Goal: Transaction & Acquisition: Download file/media

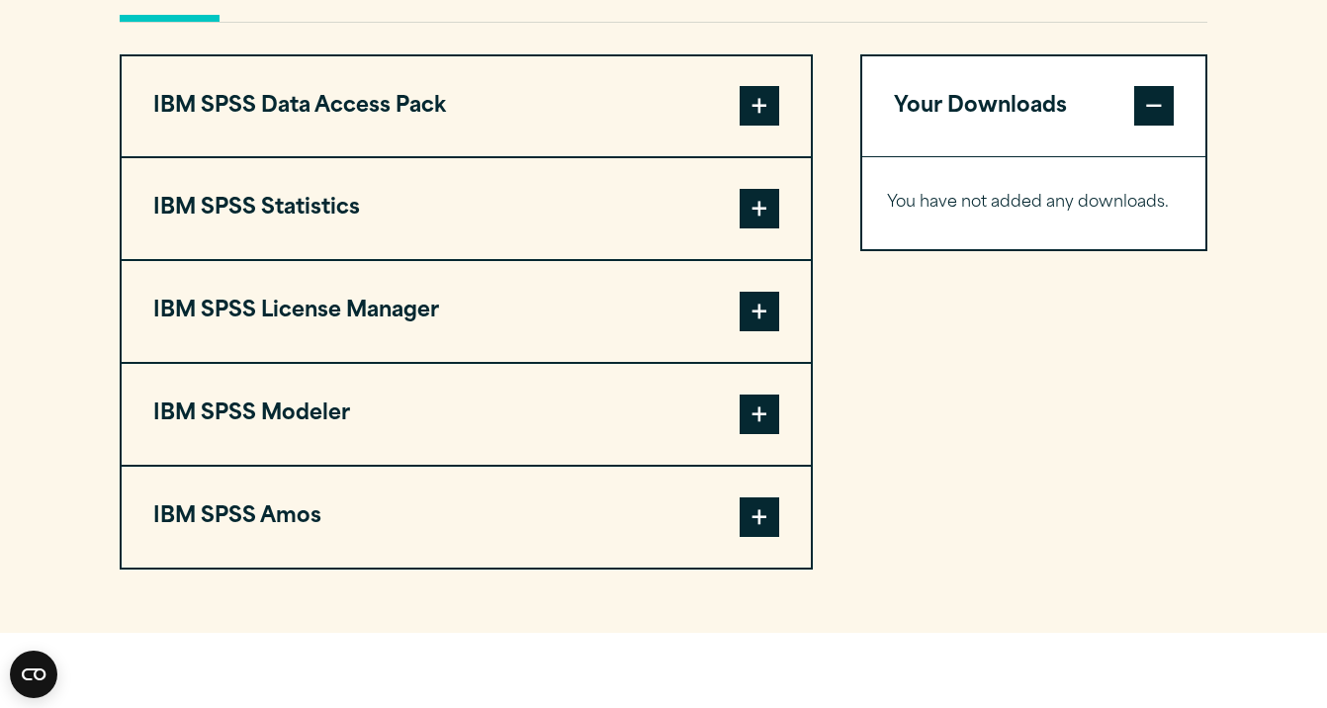
scroll to position [1515, 0]
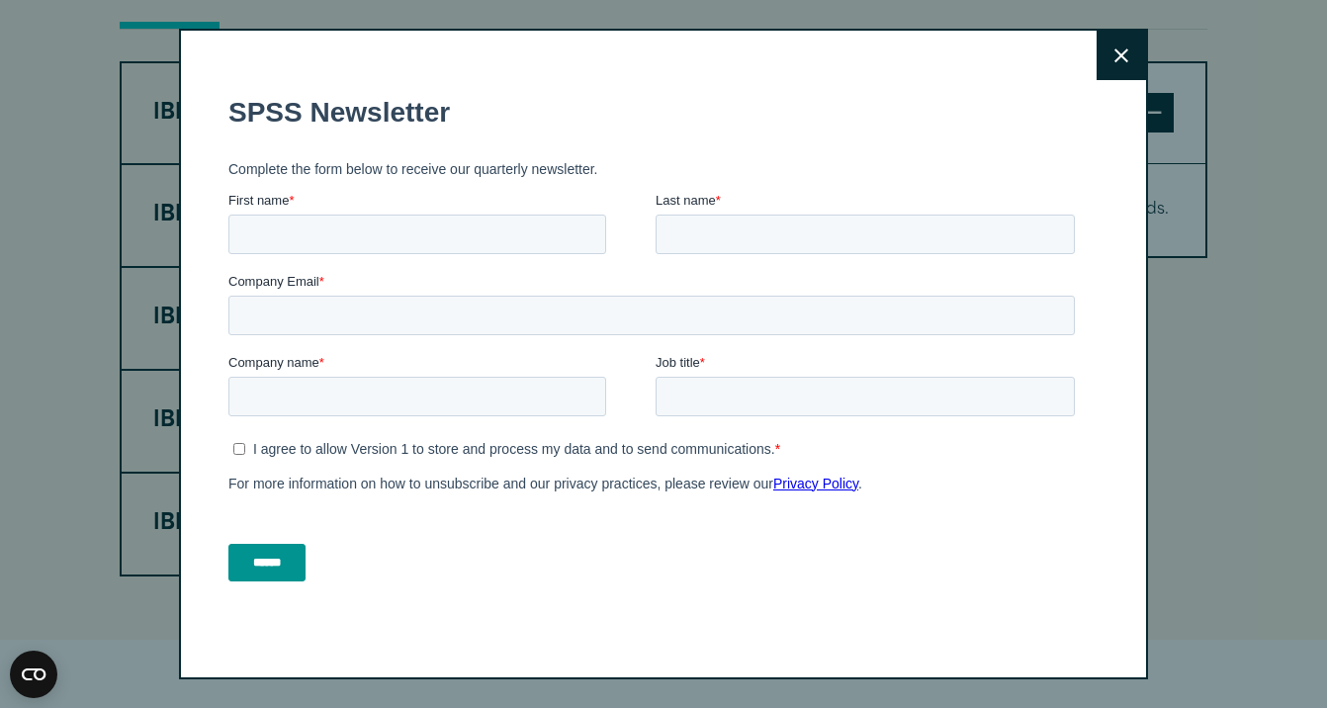
click at [1123, 46] on button "Close" at bounding box center [1120, 55] width 49 height 49
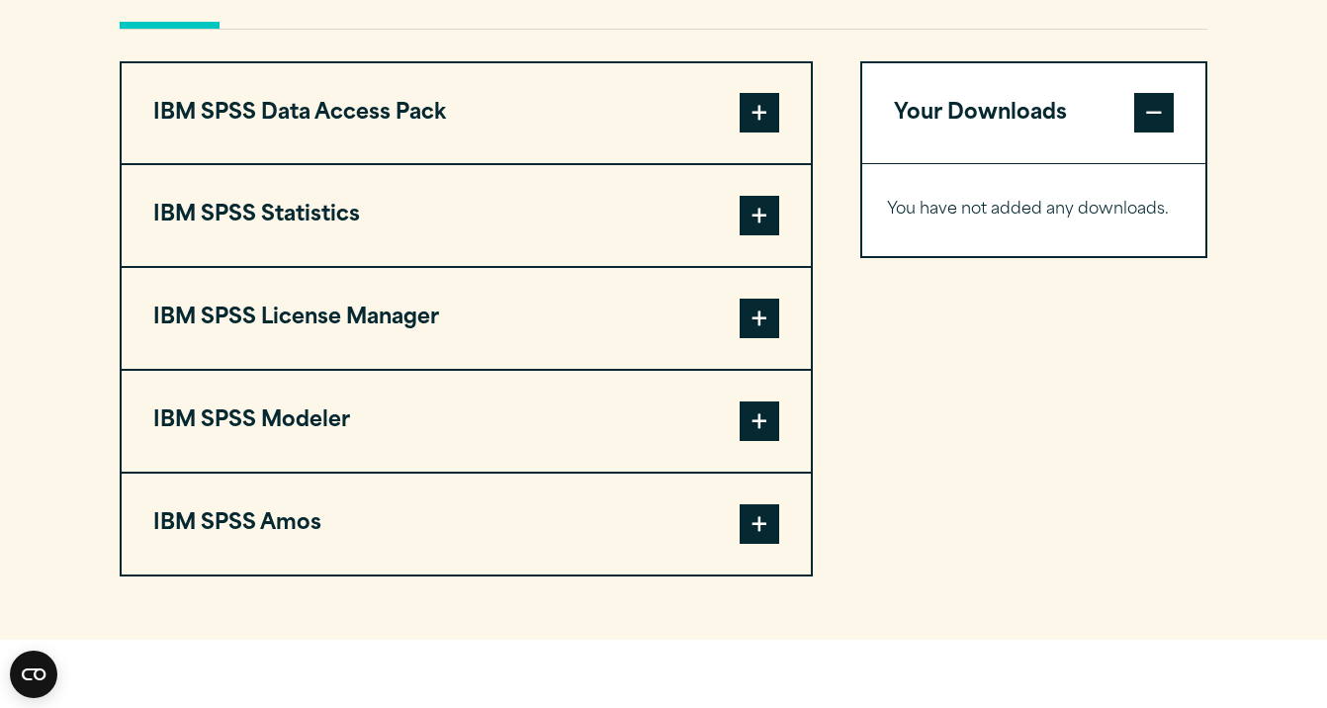
click at [766, 235] on span at bounding box center [759, 216] width 40 height 40
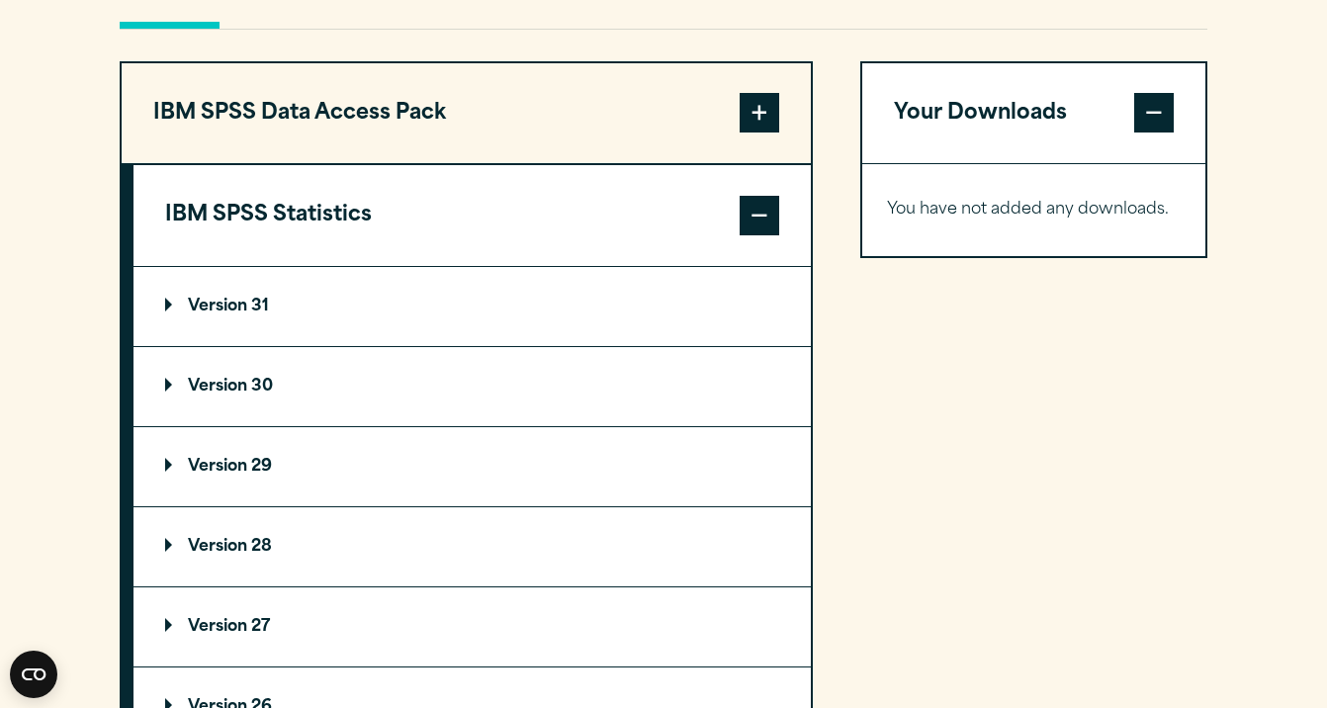
click at [315, 426] on summary "Version 30" at bounding box center [471, 386] width 677 height 79
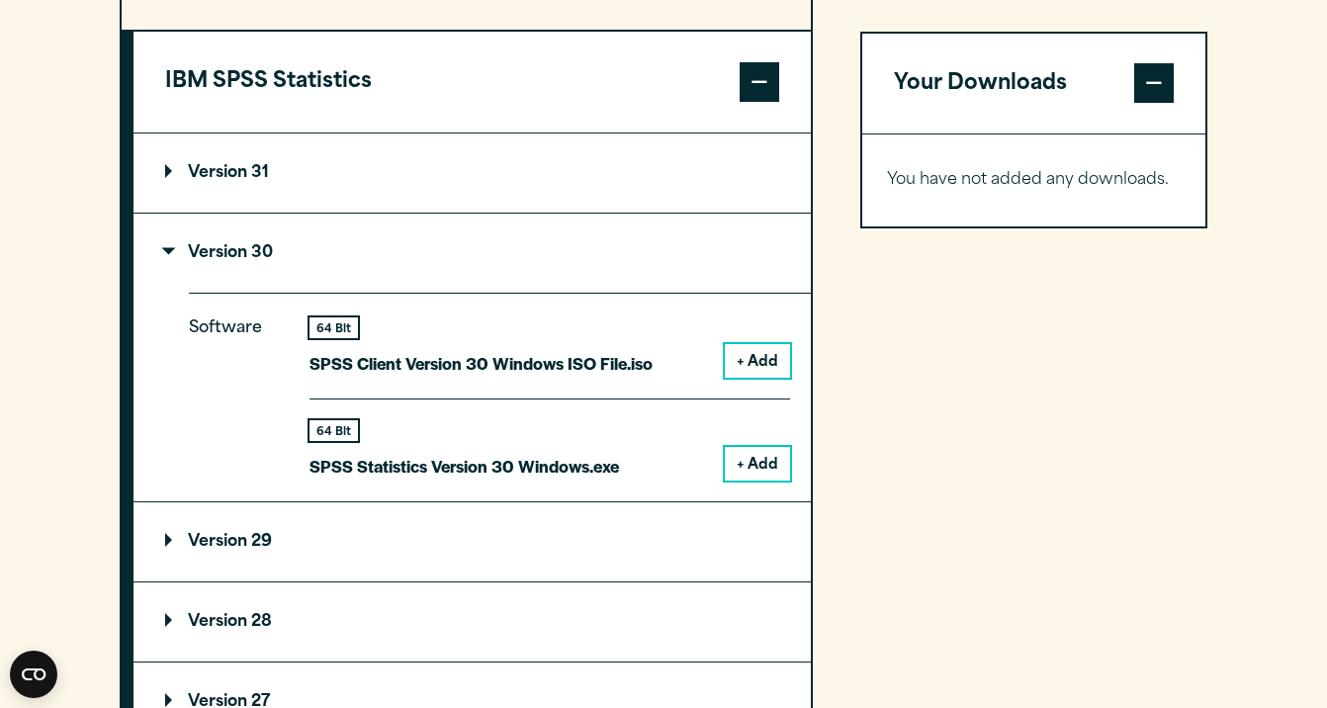
scroll to position [1658, 0]
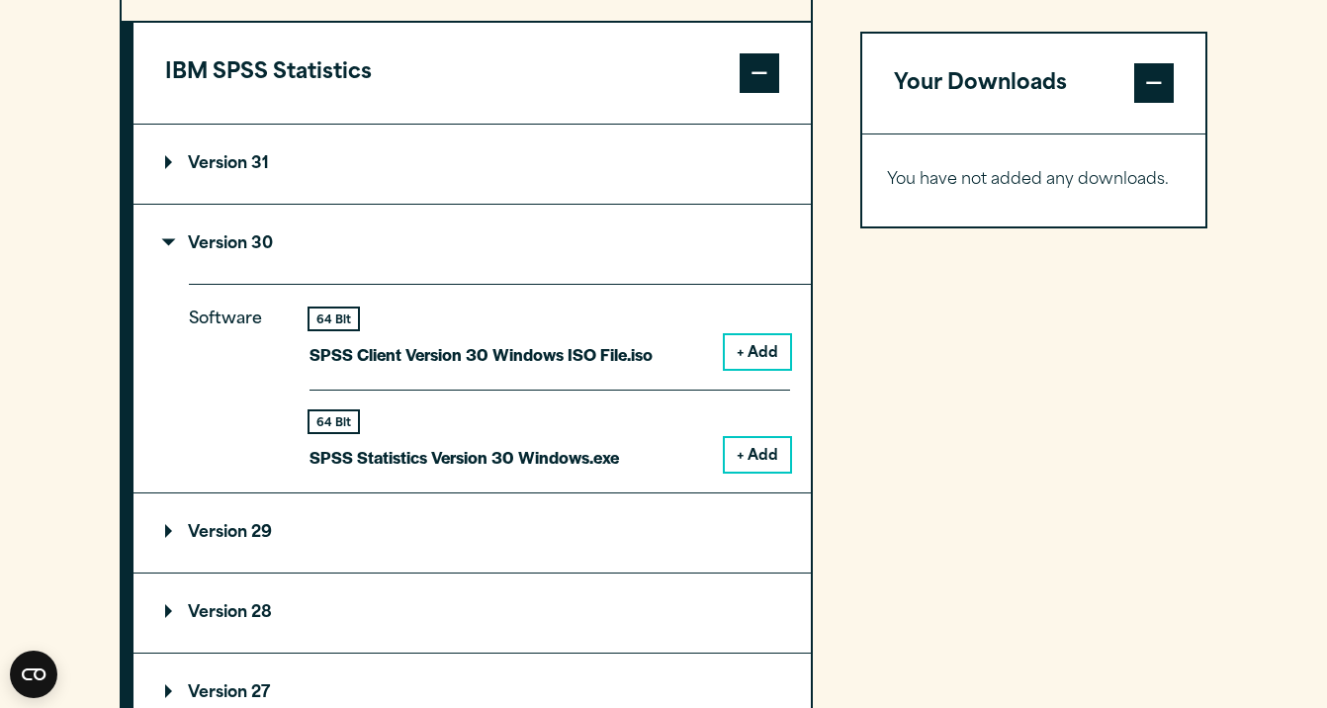
click at [767, 369] on button "+ Add" at bounding box center [757, 352] width 65 height 34
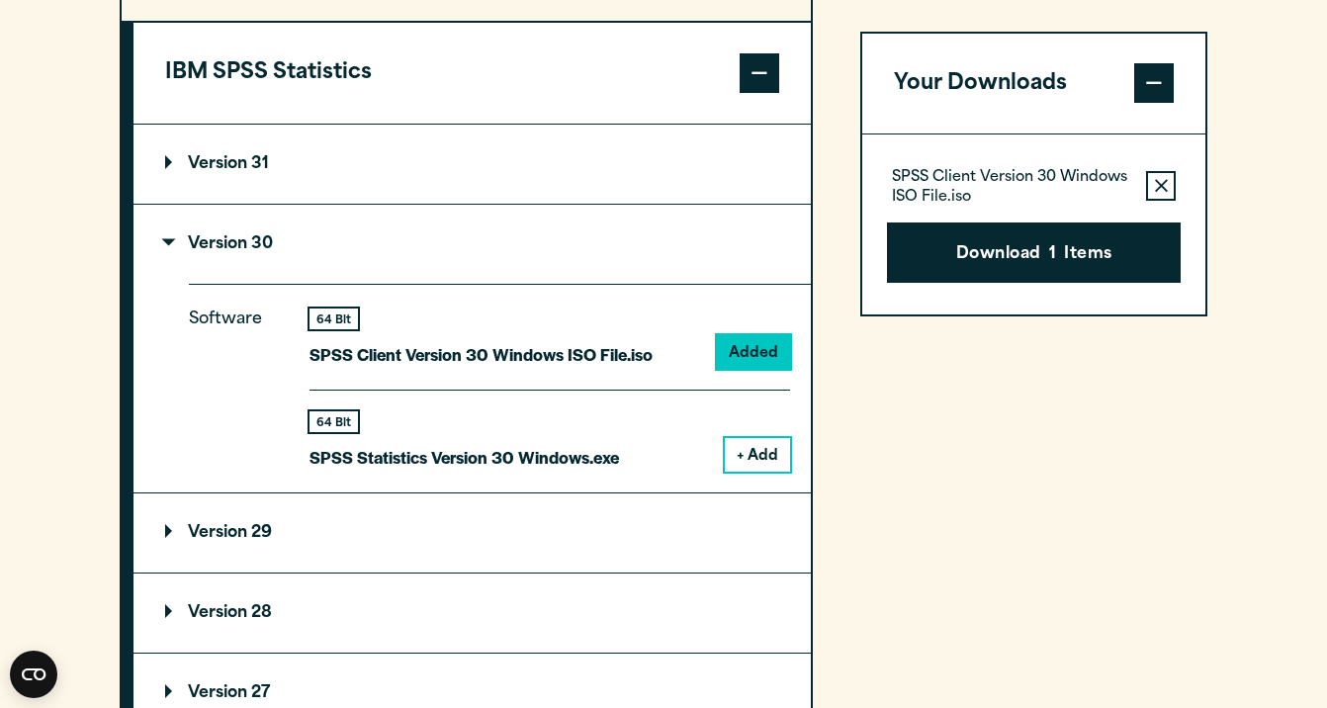
click at [764, 472] on button "+ Add" at bounding box center [757, 455] width 65 height 34
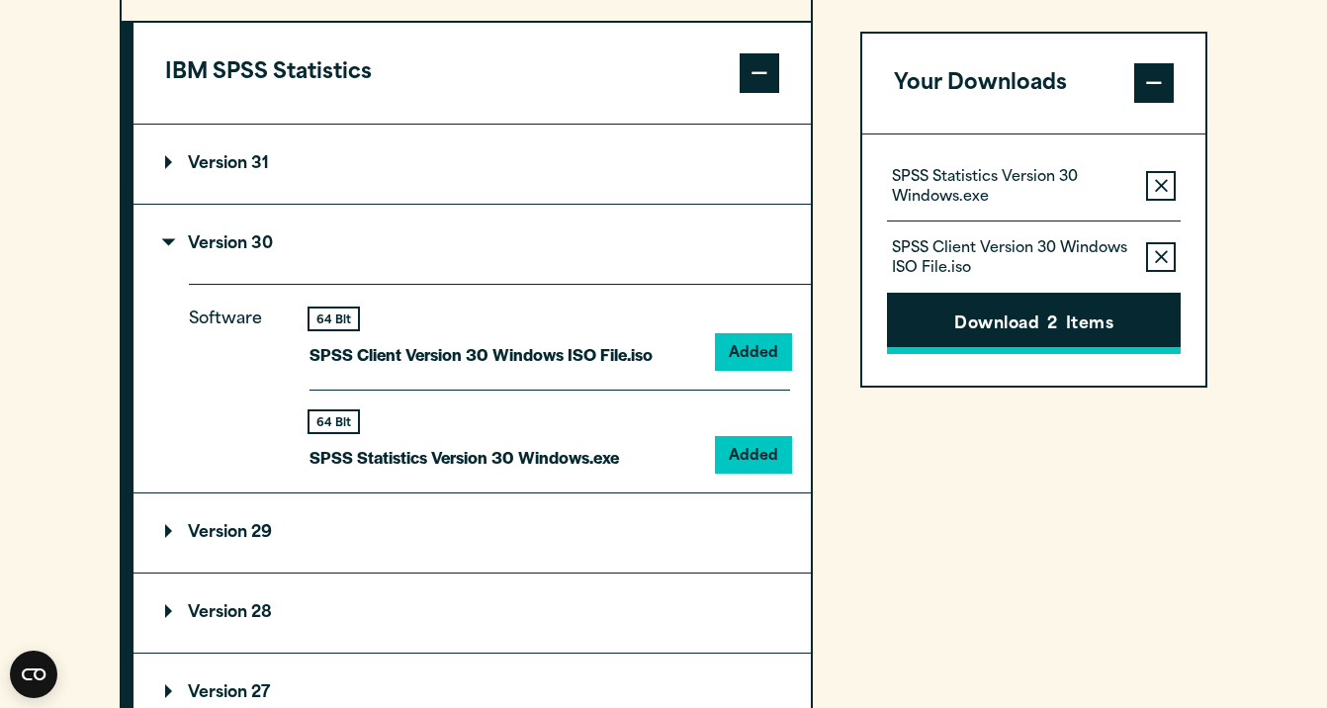
click at [994, 331] on button "Download 2 Items" at bounding box center [1034, 324] width 294 height 61
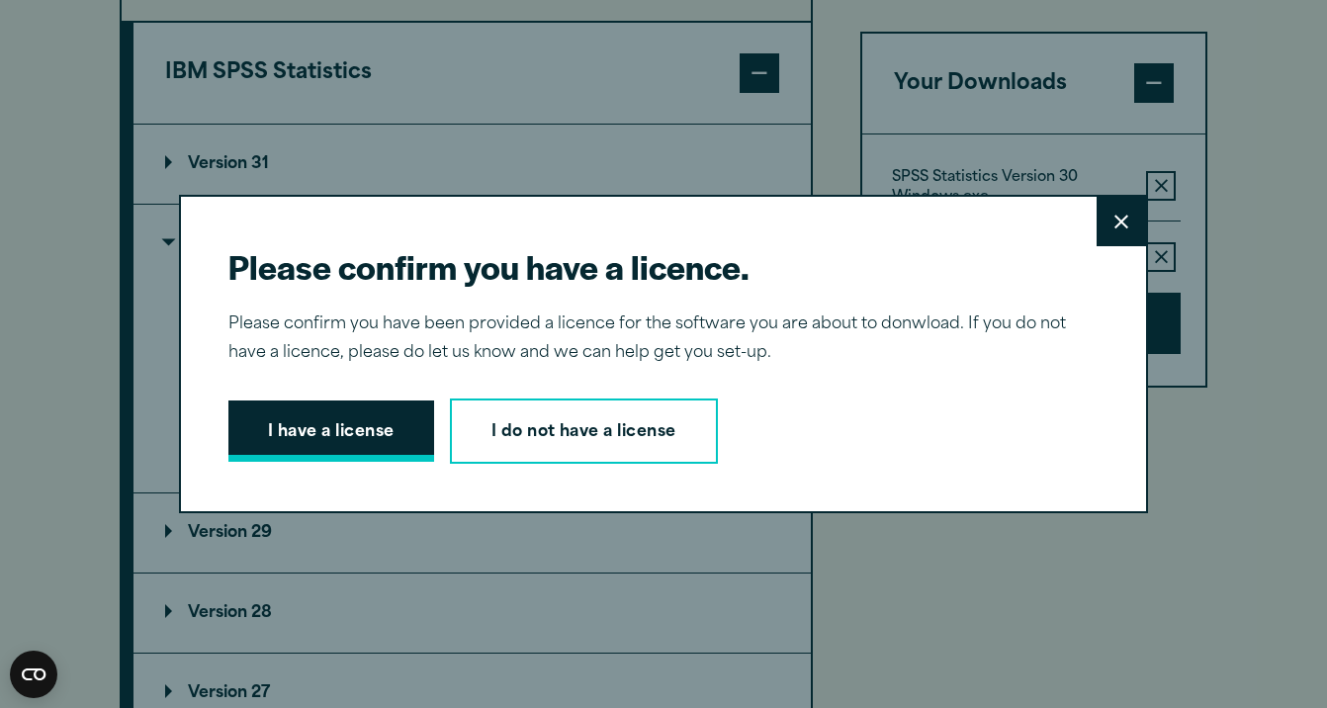
click at [338, 420] on button "I have a license" at bounding box center [331, 430] width 206 height 61
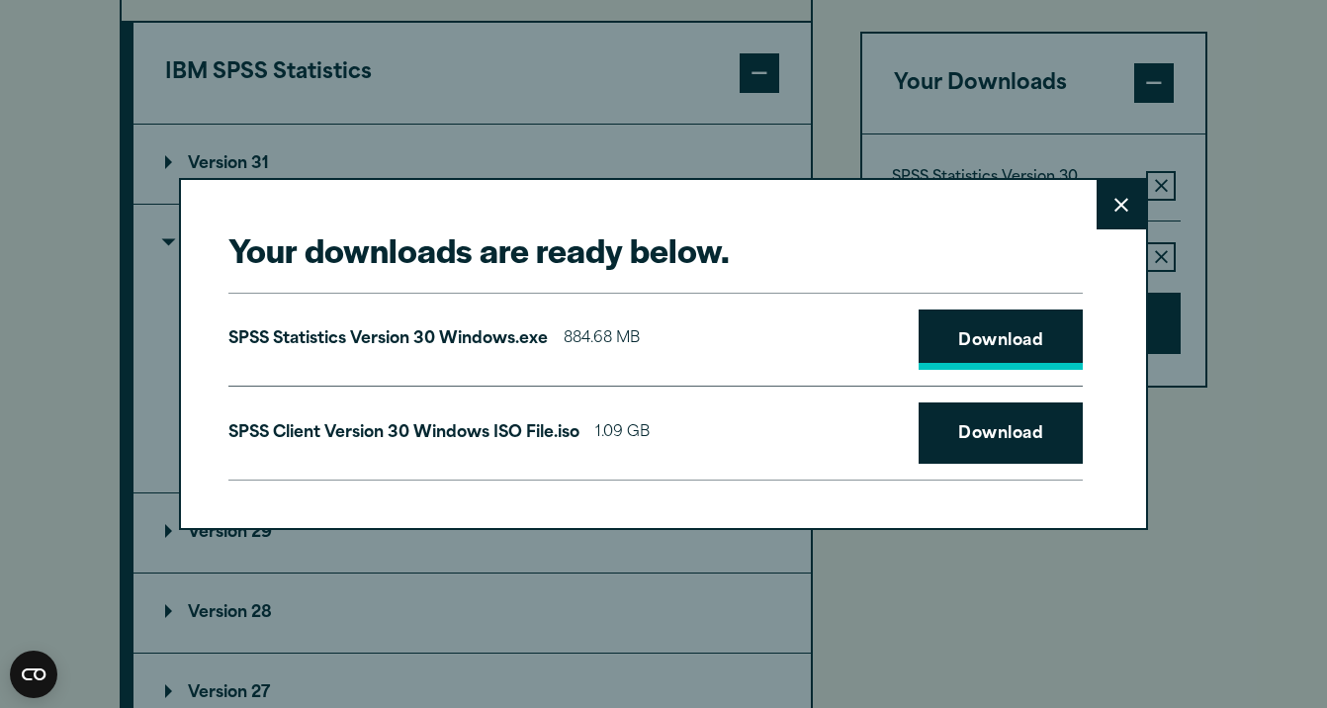
click at [956, 334] on link "Download" at bounding box center [1000, 339] width 164 height 61
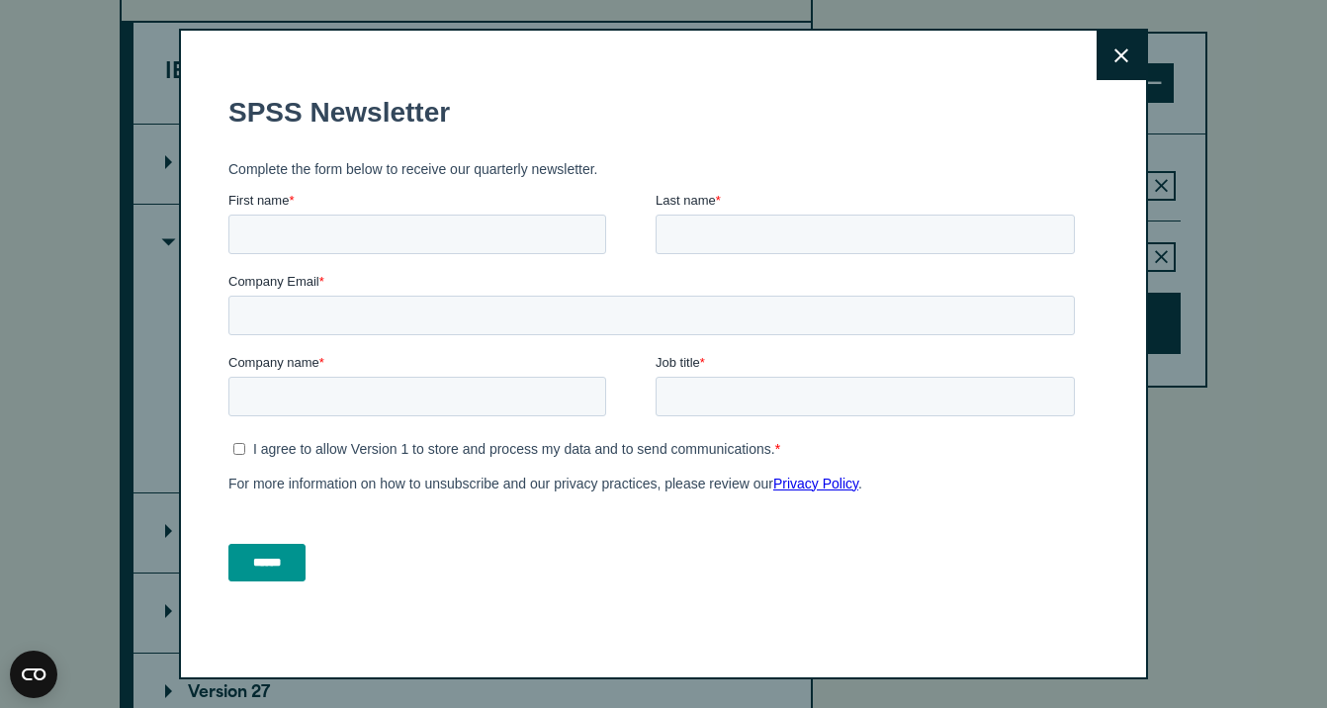
click at [1118, 79] on button "Close" at bounding box center [1120, 55] width 49 height 49
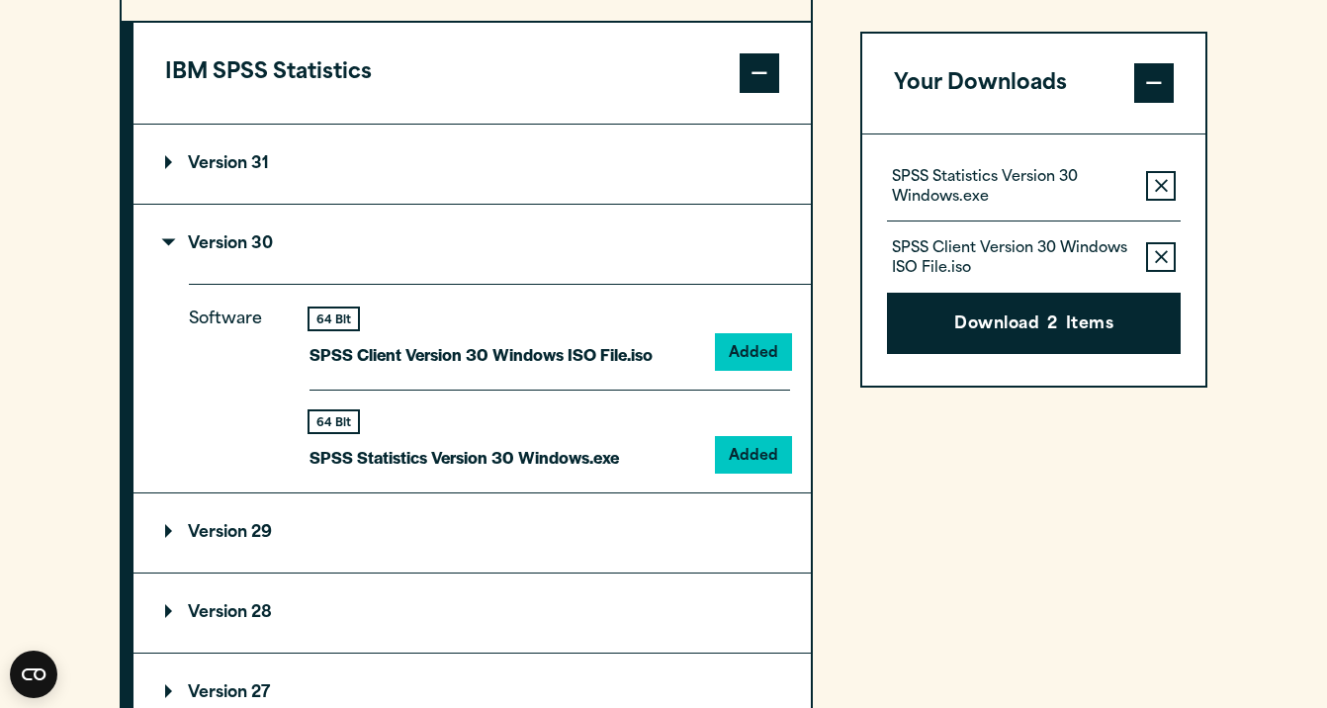
click at [1114, 59] on div "Close" at bounding box center [663, 354] width 1327 height 708
click at [1163, 252] on icon "button" at bounding box center [1161, 258] width 13 height 14
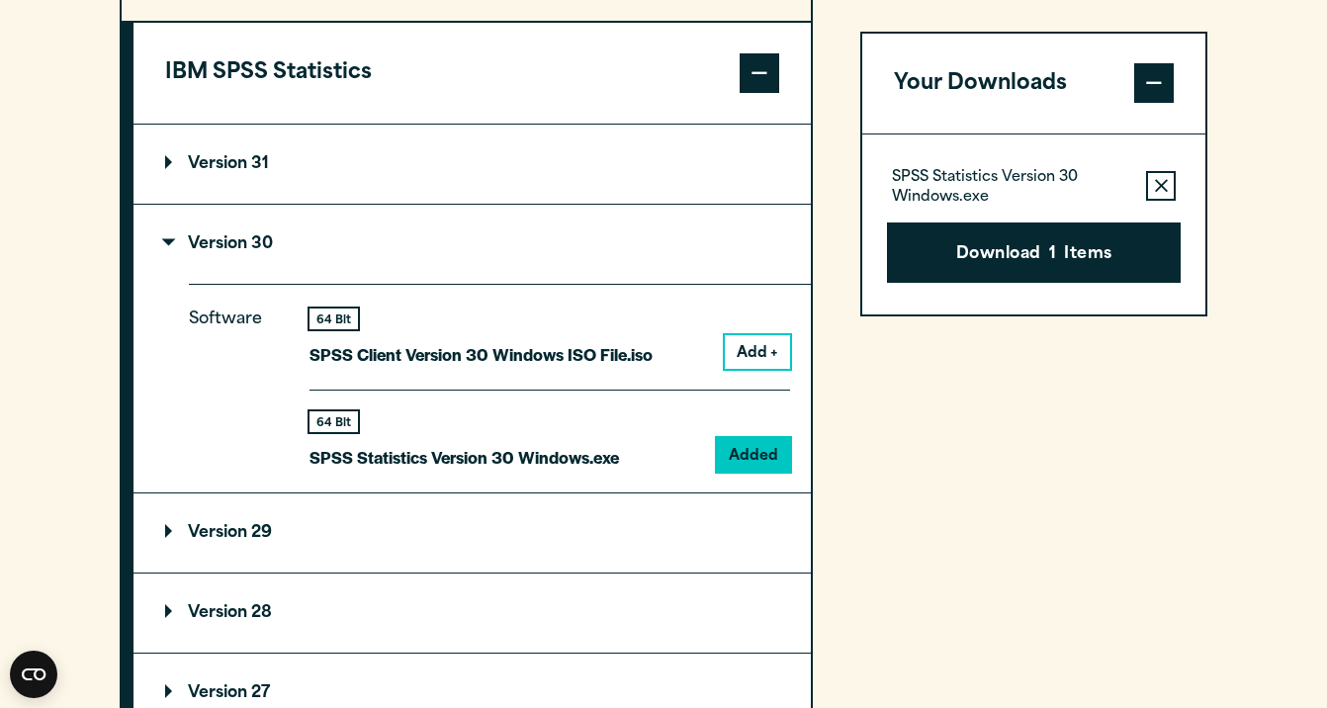
click at [754, 369] on button "Add +" at bounding box center [757, 352] width 65 height 34
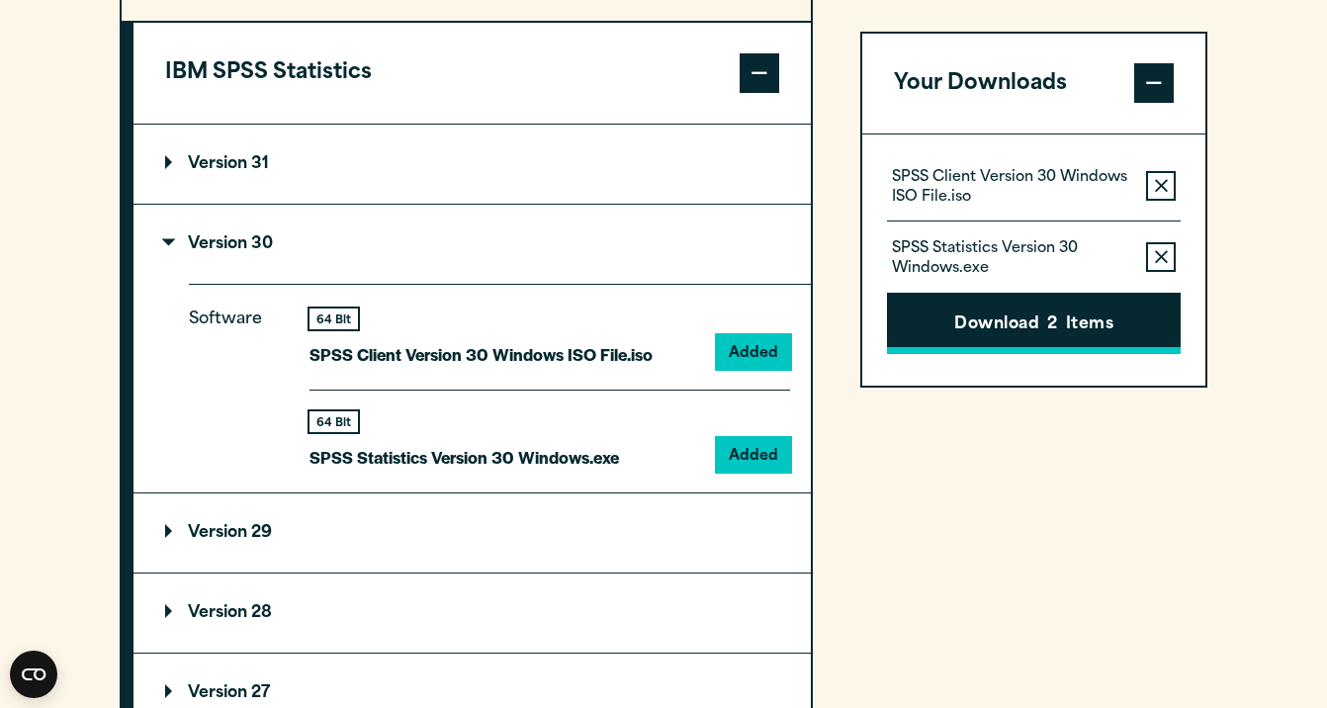
click at [1020, 331] on button "Download 2 Items" at bounding box center [1034, 324] width 294 height 61
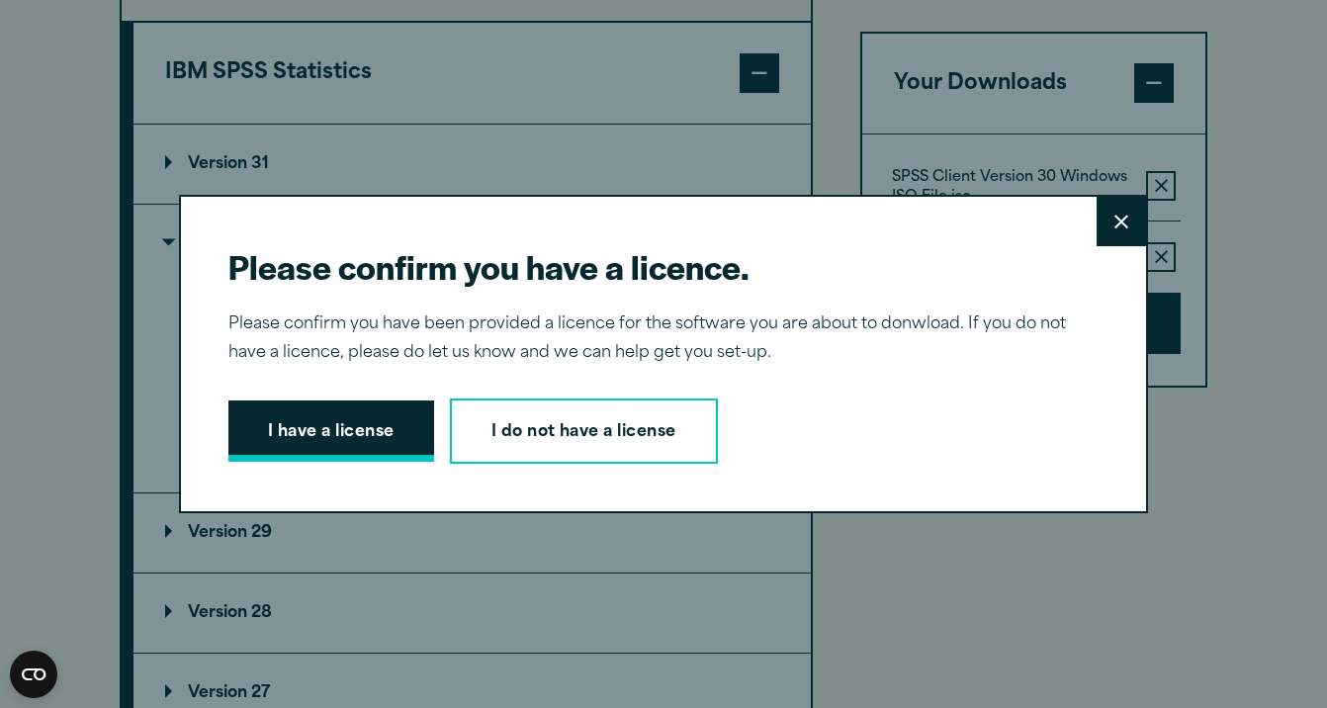
click at [334, 451] on button "I have a license" at bounding box center [331, 430] width 206 height 61
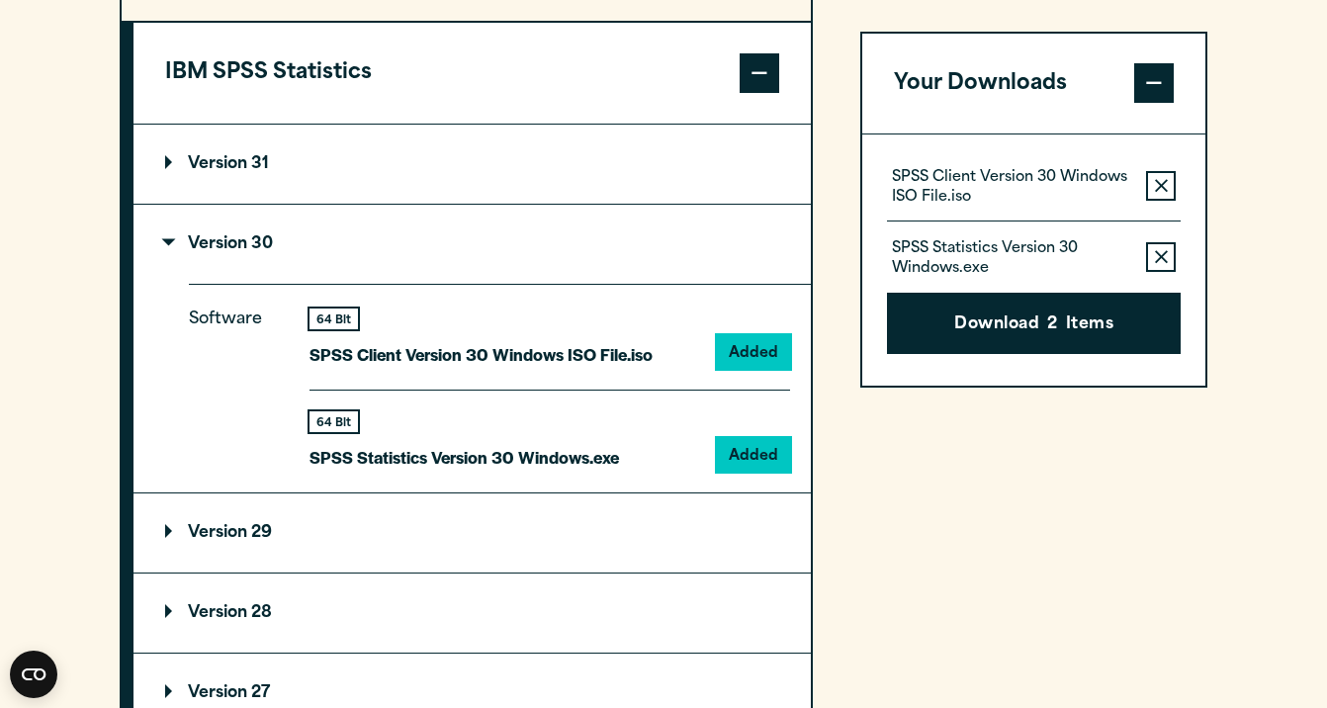
click at [1153, 99] on span at bounding box center [1154, 84] width 40 height 40
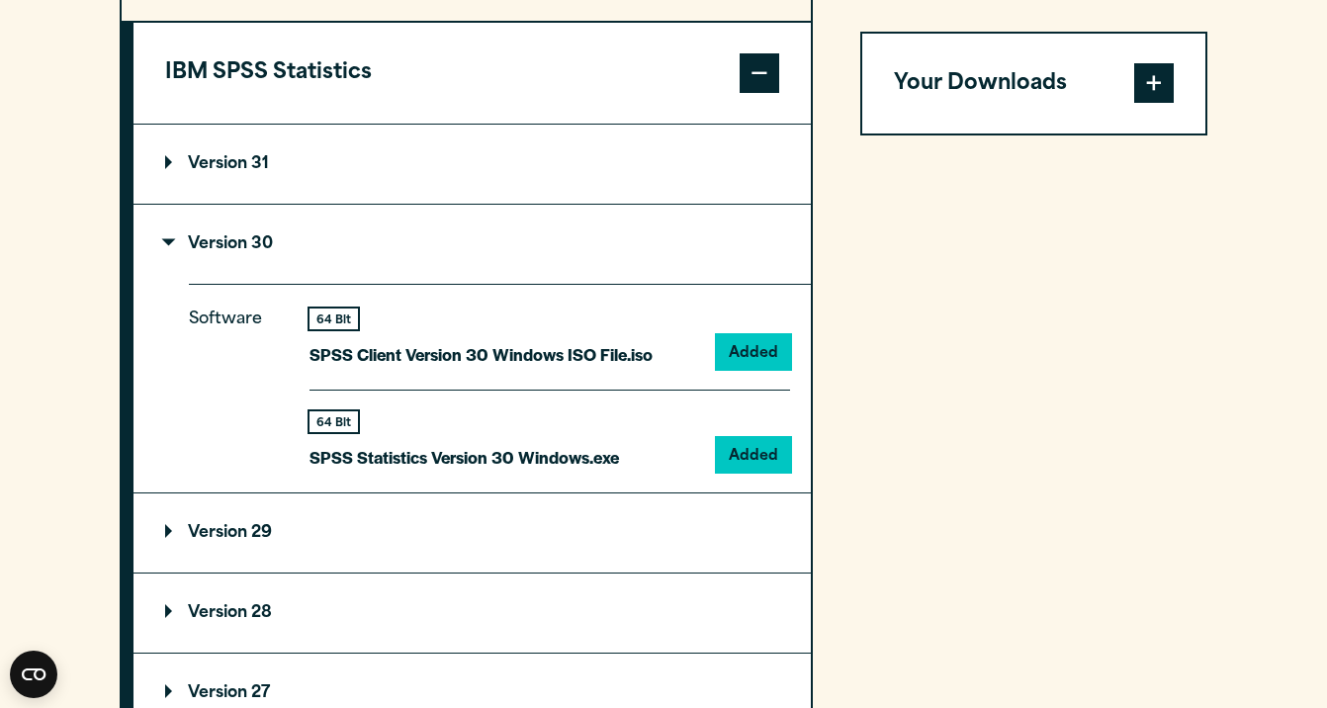
click at [803, 204] on summary "Version 31" at bounding box center [471, 164] width 677 height 79
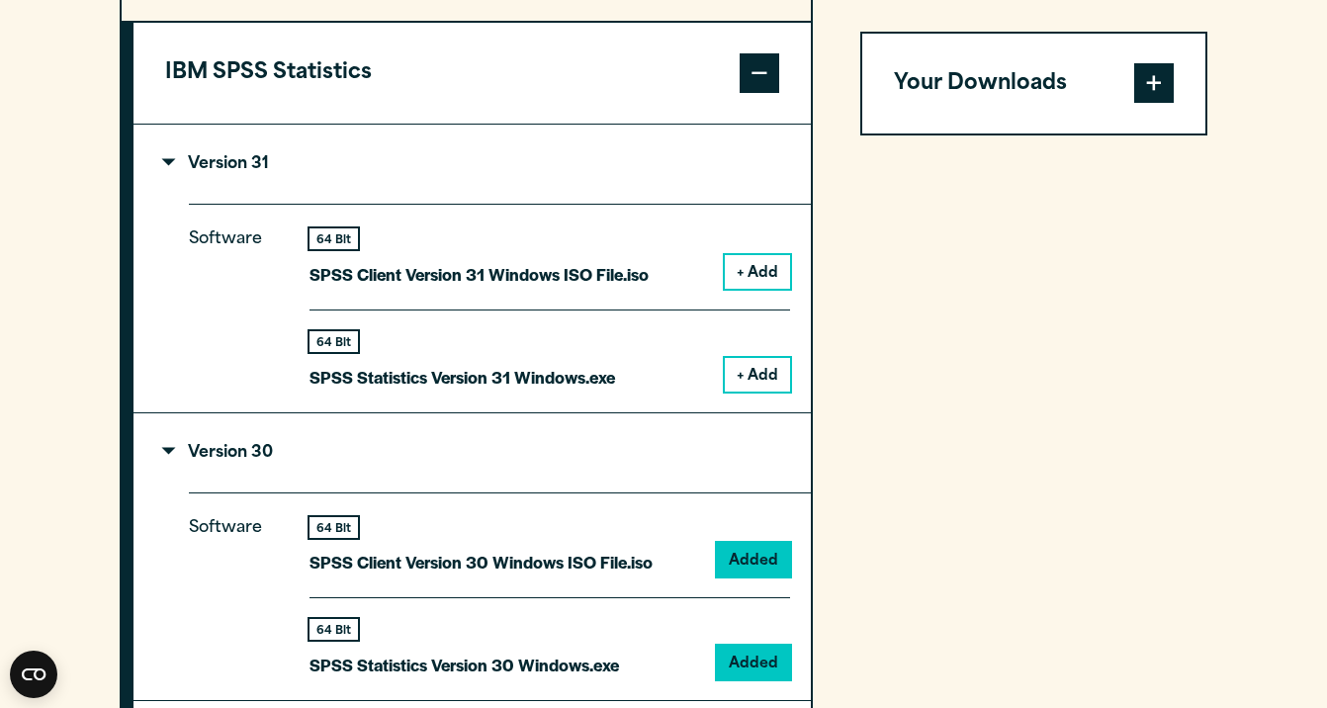
click at [676, 124] on button "IBM SPSS Statistics" at bounding box center [471, 73] width 677 height 101
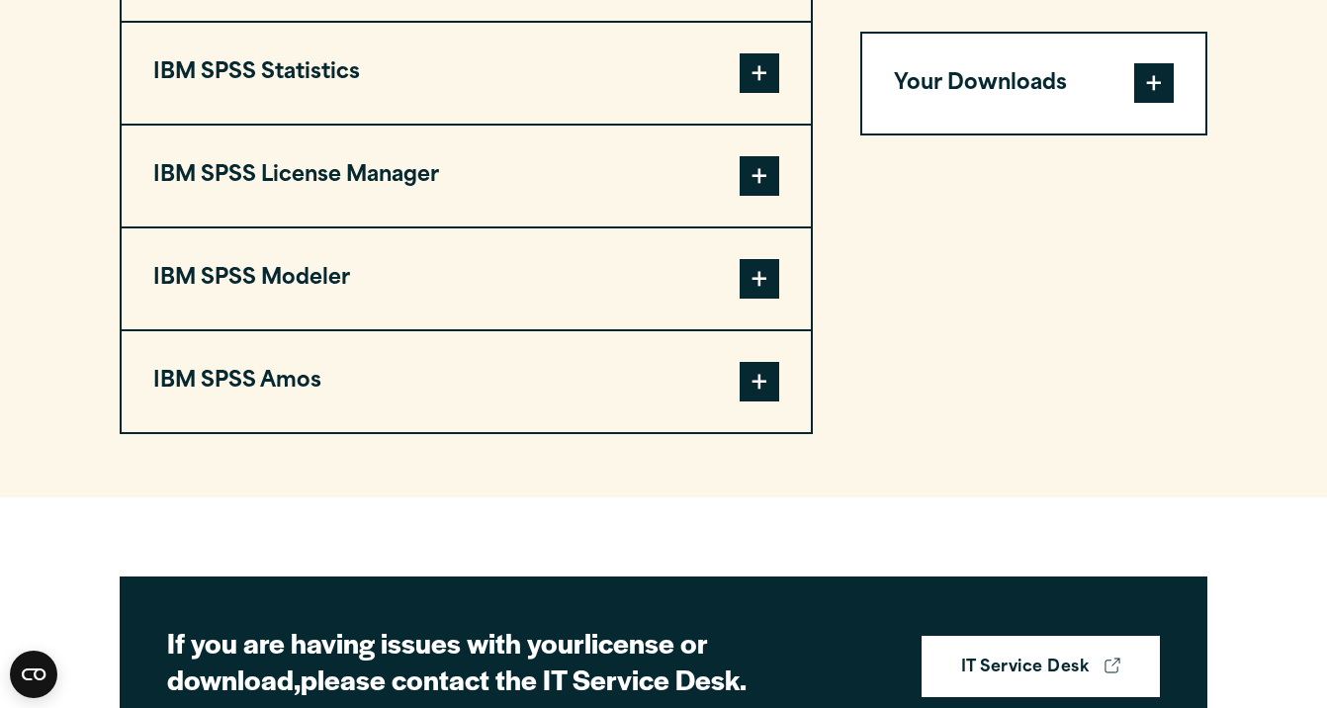
click at [618, 112] on button "IBM SPSS Statistics" at bounding box center [466, 73] width 689 height 101
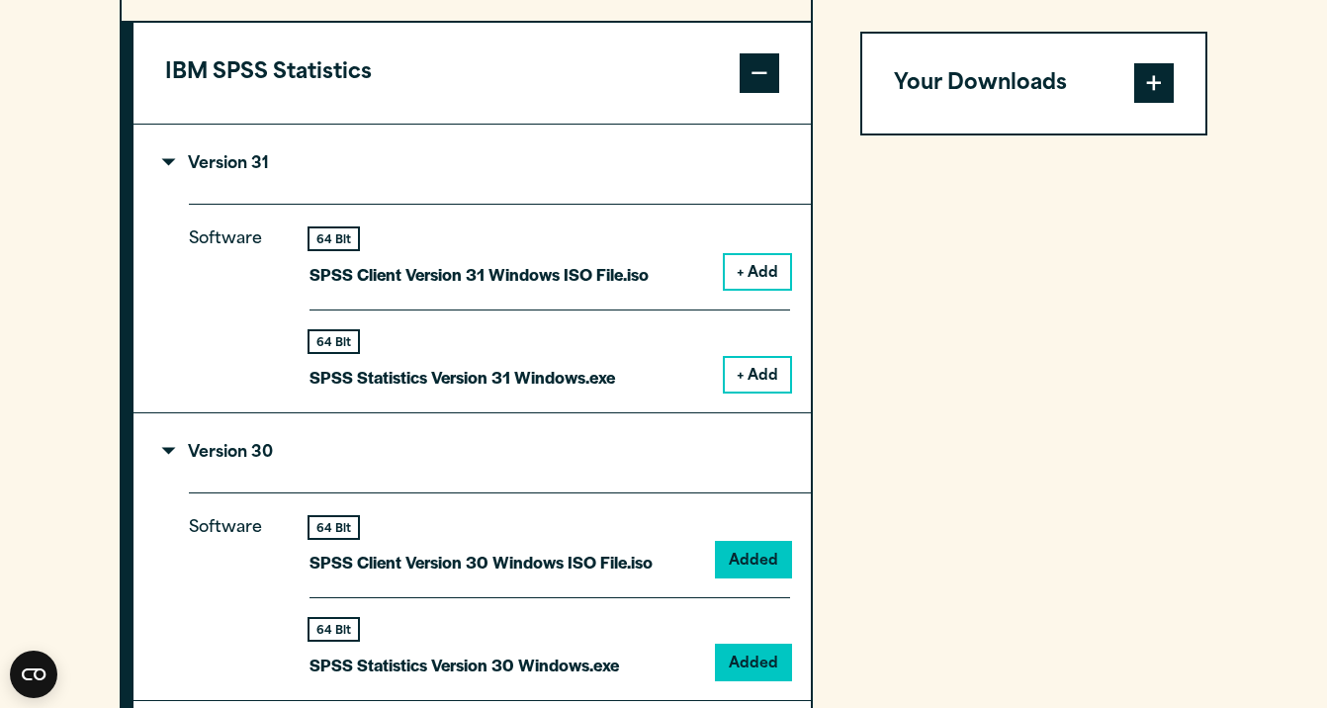
click at [757, 391] on button "+ Add" at bounding box center [757, 375] width 65 height 34
click at [1152, 92] on span at bounding box center [1154, 84] width 40 height 40
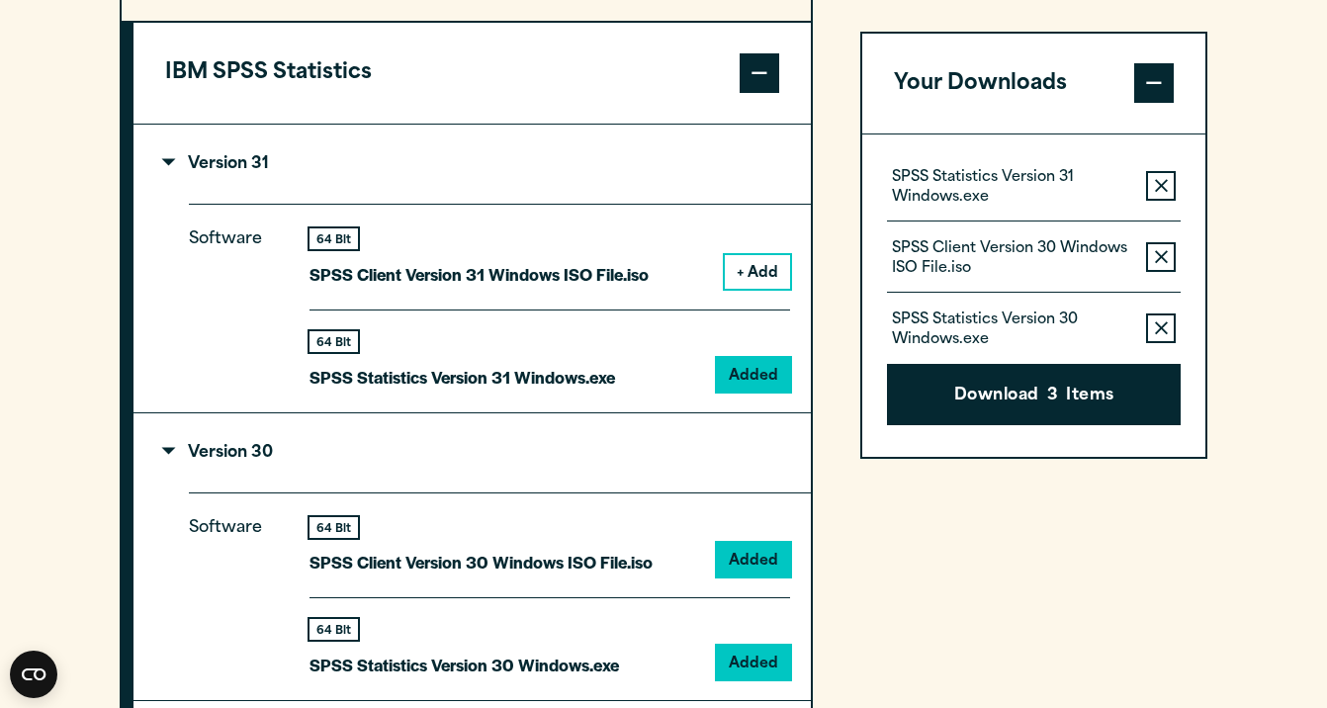
click at [1159, 187] on icon "button" at bounding box center [1161, 186] width 13 height 13
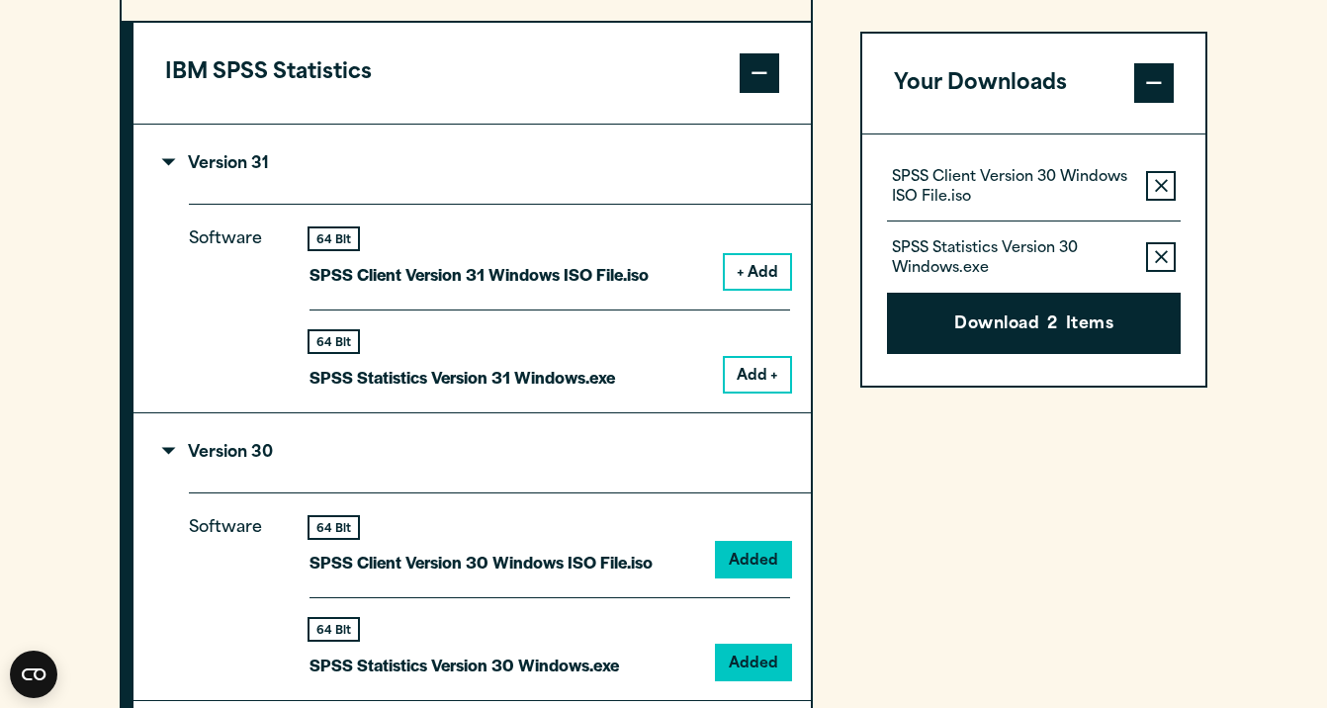
click at [1159, 187] on icon "button" at bounding box center [1161, 186] width 13 height 13
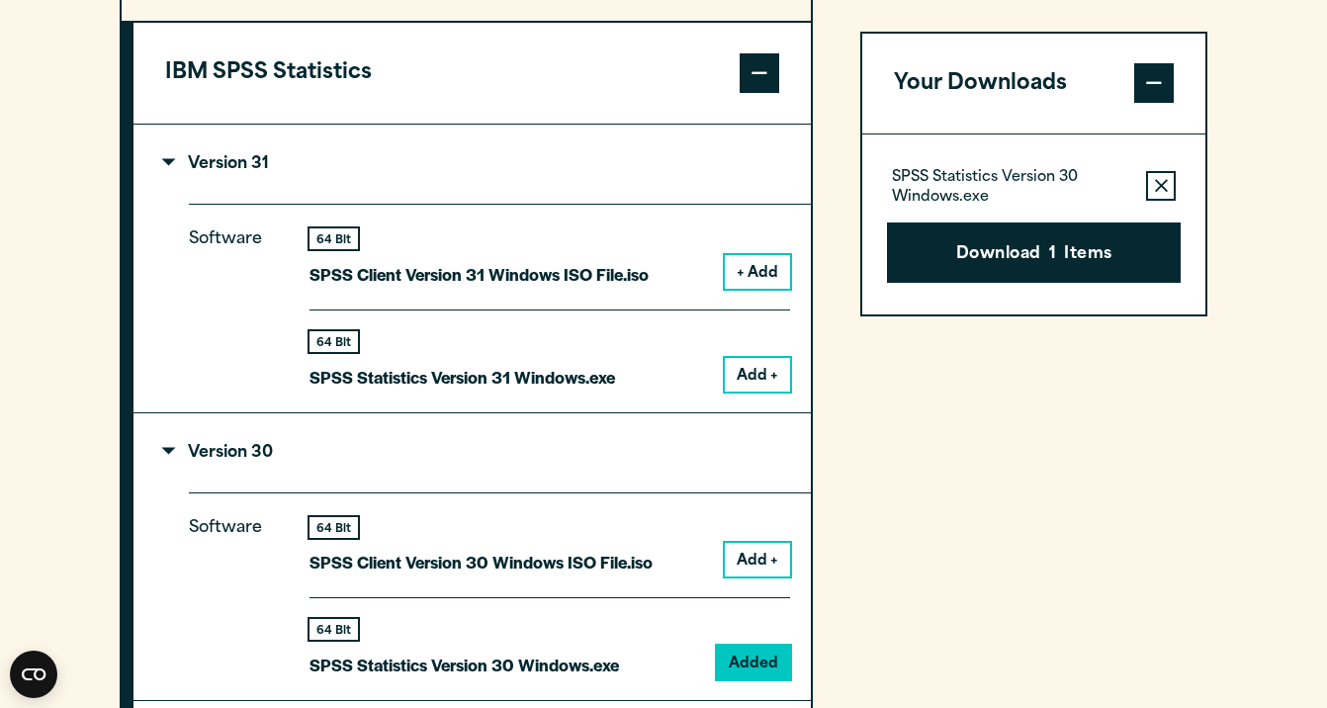
click at [1159, 187] on icon "button" at bounding box center [1161, 186] width 13 height 13
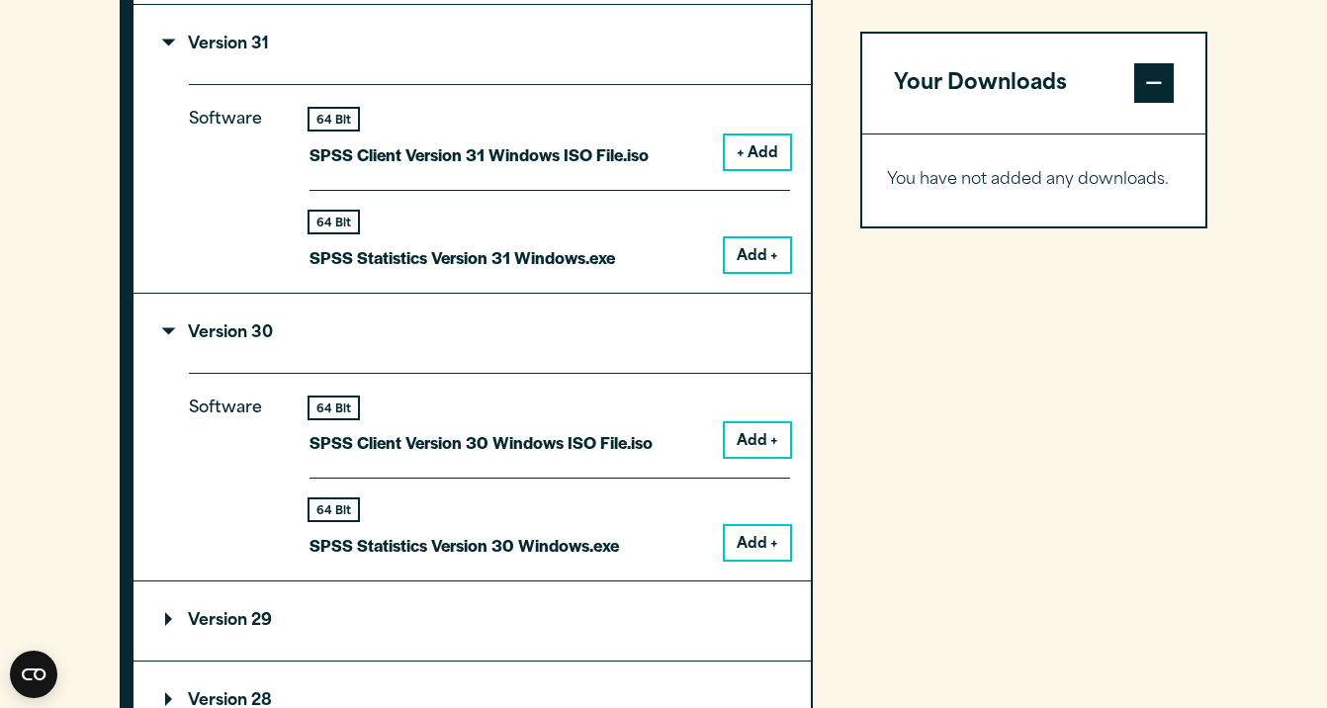
scroll to position [1758, 0]
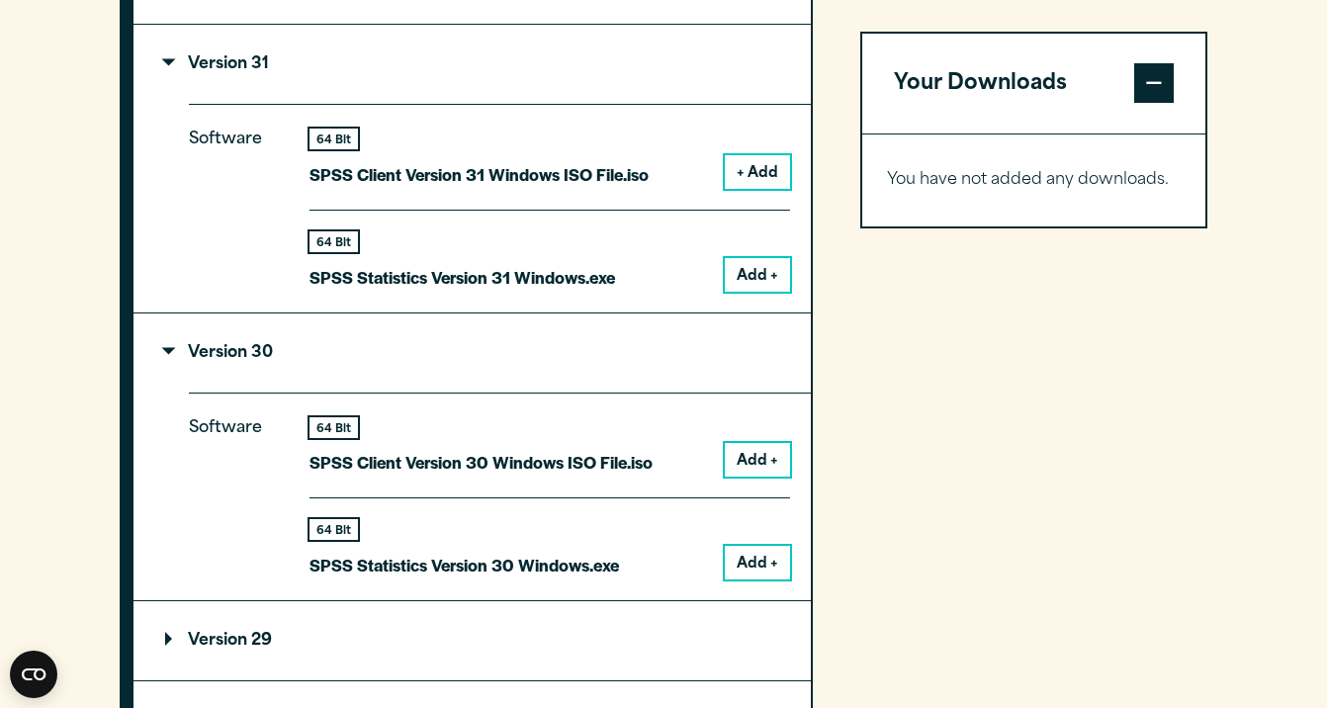
click at [266, 72] on p "Version 31" at bounding box center [217, 64] width 104 height 16
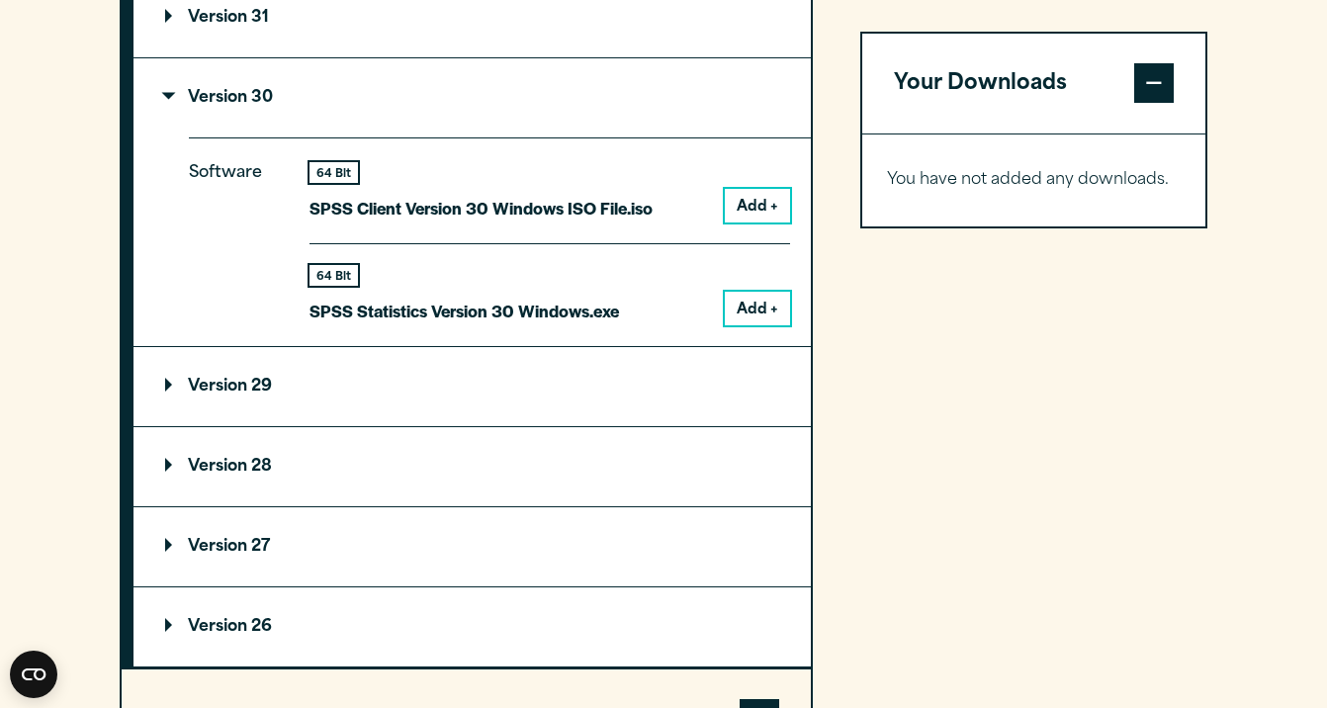
scroll to position [1809, 0]
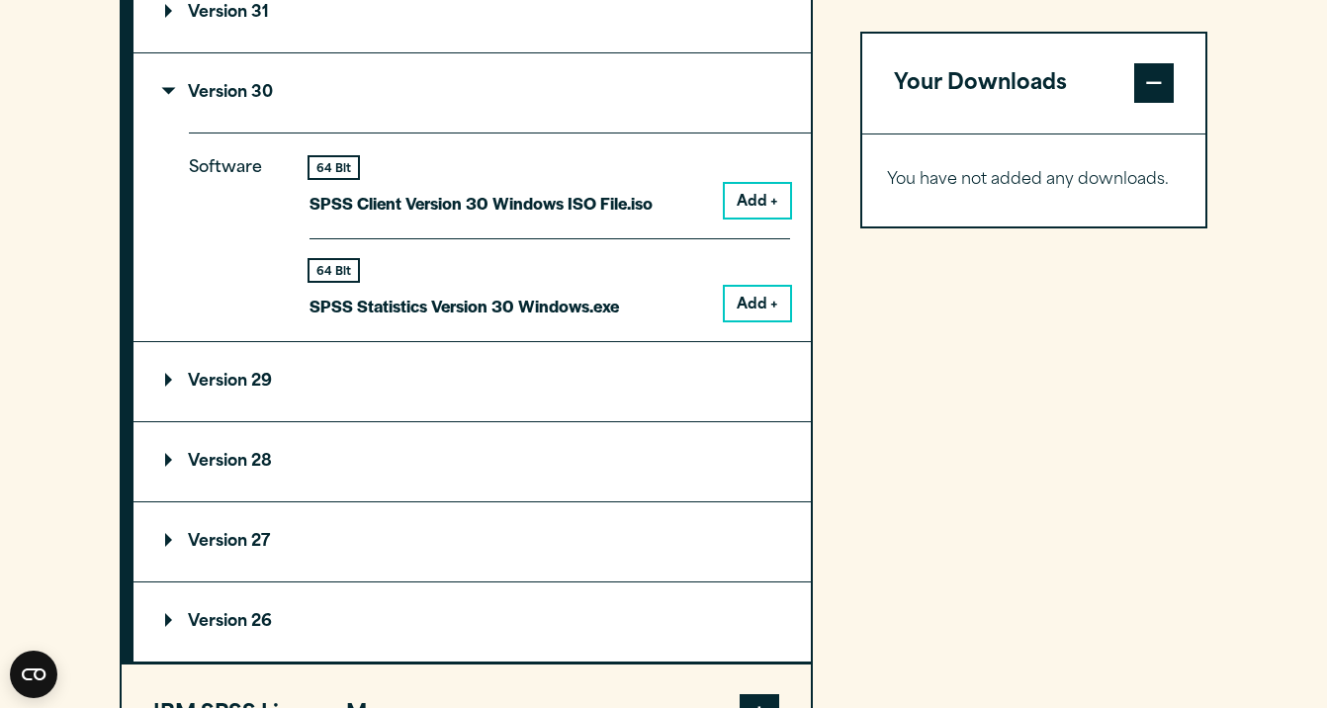
click at [746, 320] on button "Add +" at bounding box center [757, 304] width 65 height 34
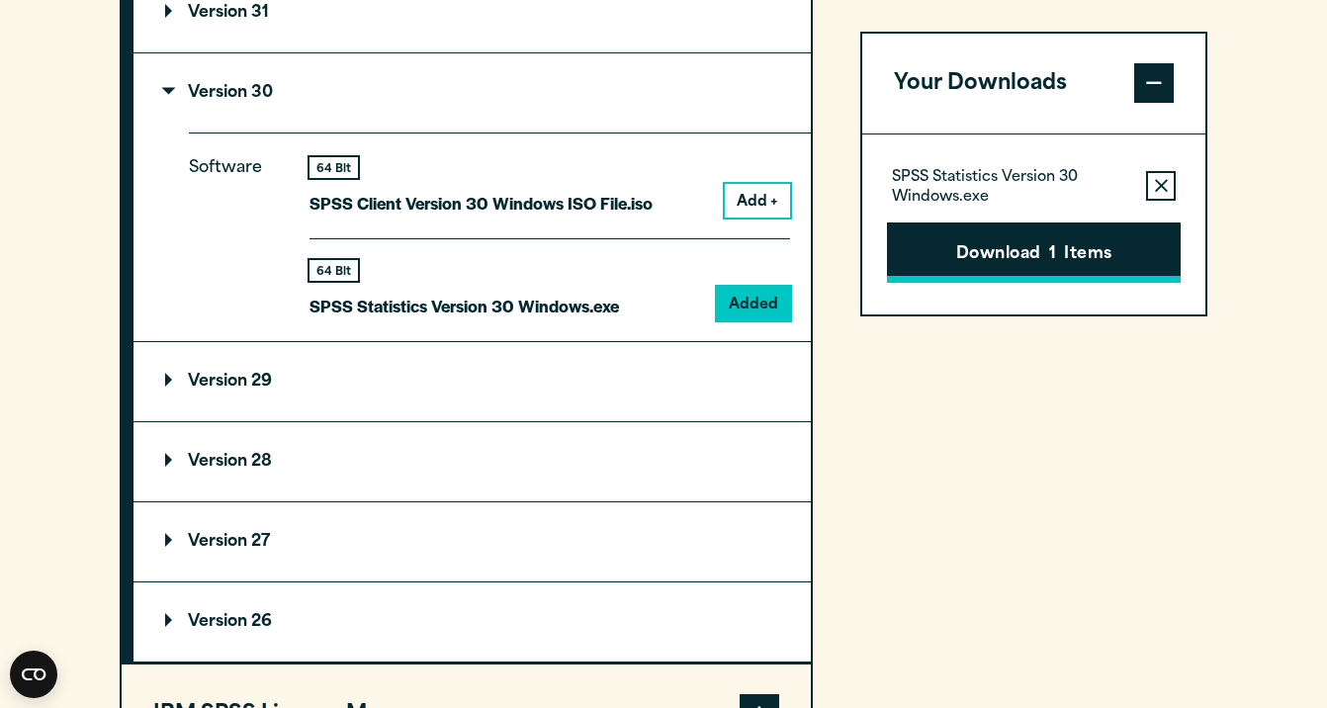
click at [988, 263] on button "Download 1 Items" at bounding box center [1034, 252] width 294 height 61
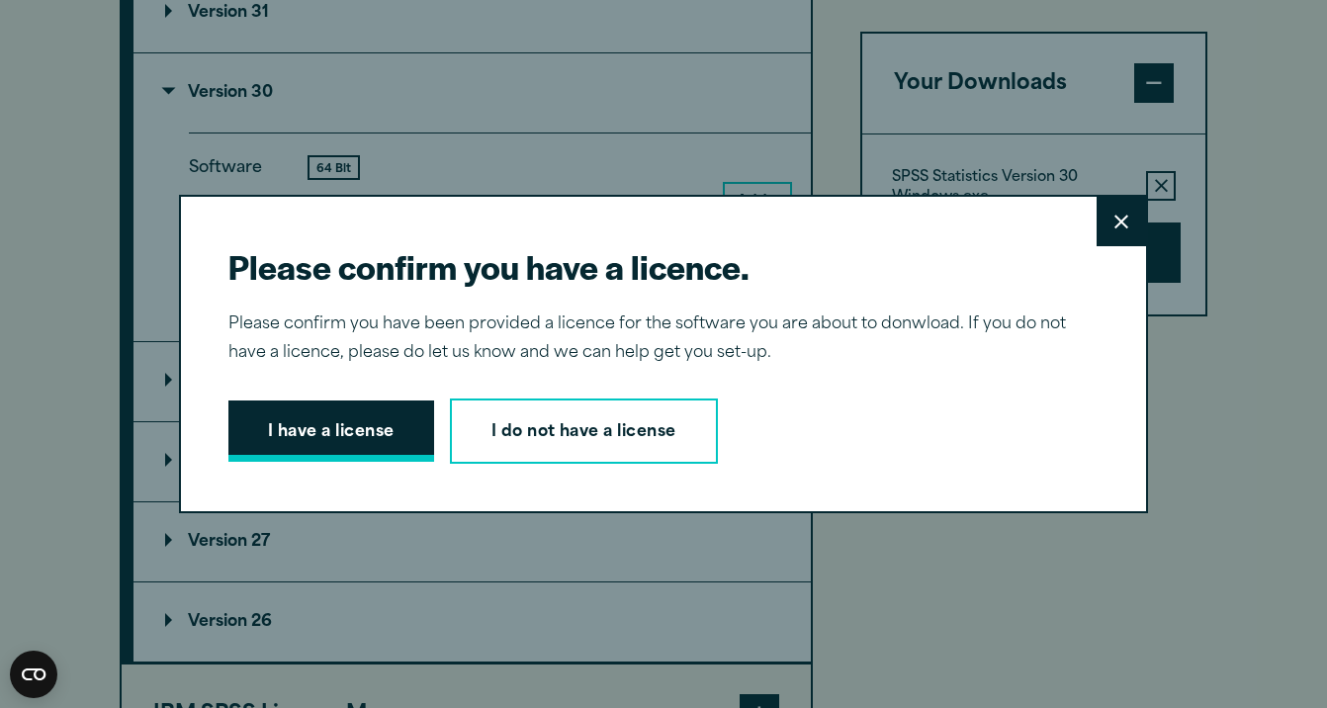
click at [301, 429] on button "I have a license" at bounding box center [331, 430] width 206 height 61
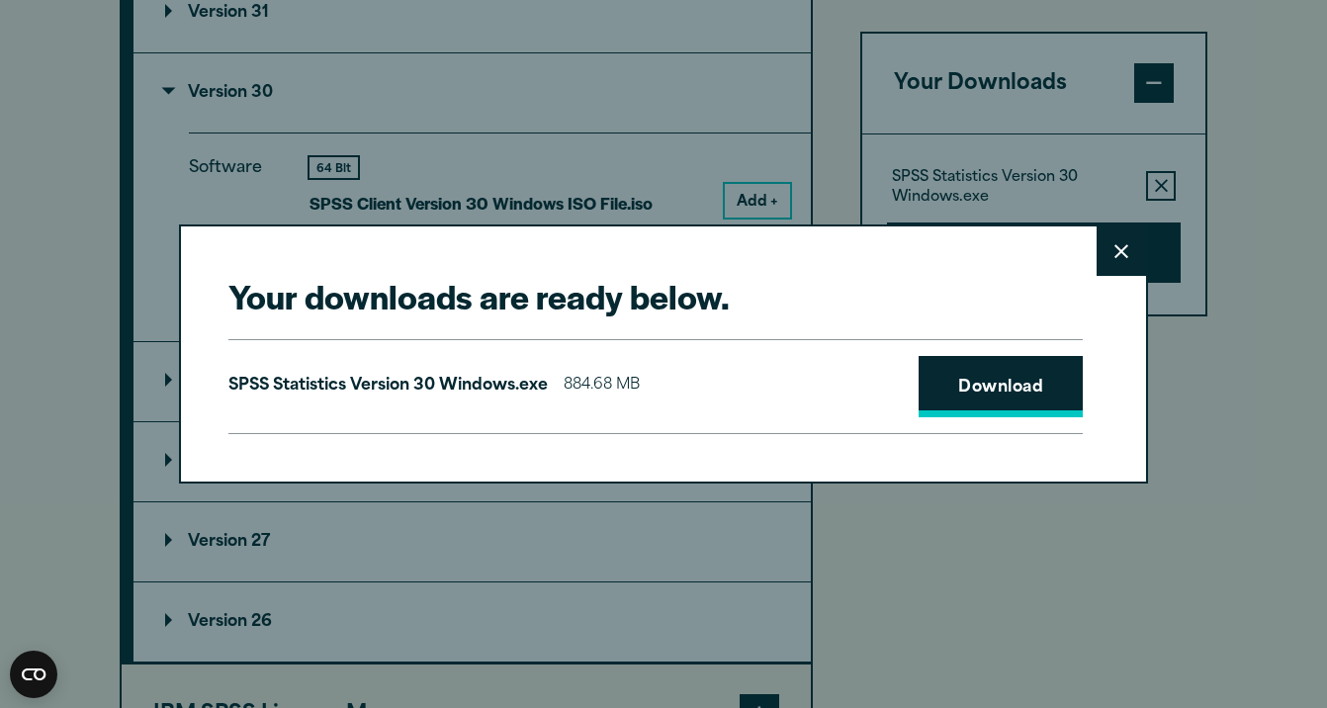
click at [929, 393] on link "Download" at bounding box center [1000, 386] width 164 height 61
click at [1027, 376] on link "Download" at bounding box center [1000, 386] width 164 height 61
click at [1113, 267] on button "Close" at bounding box center [1120, 250] width 49 height 49
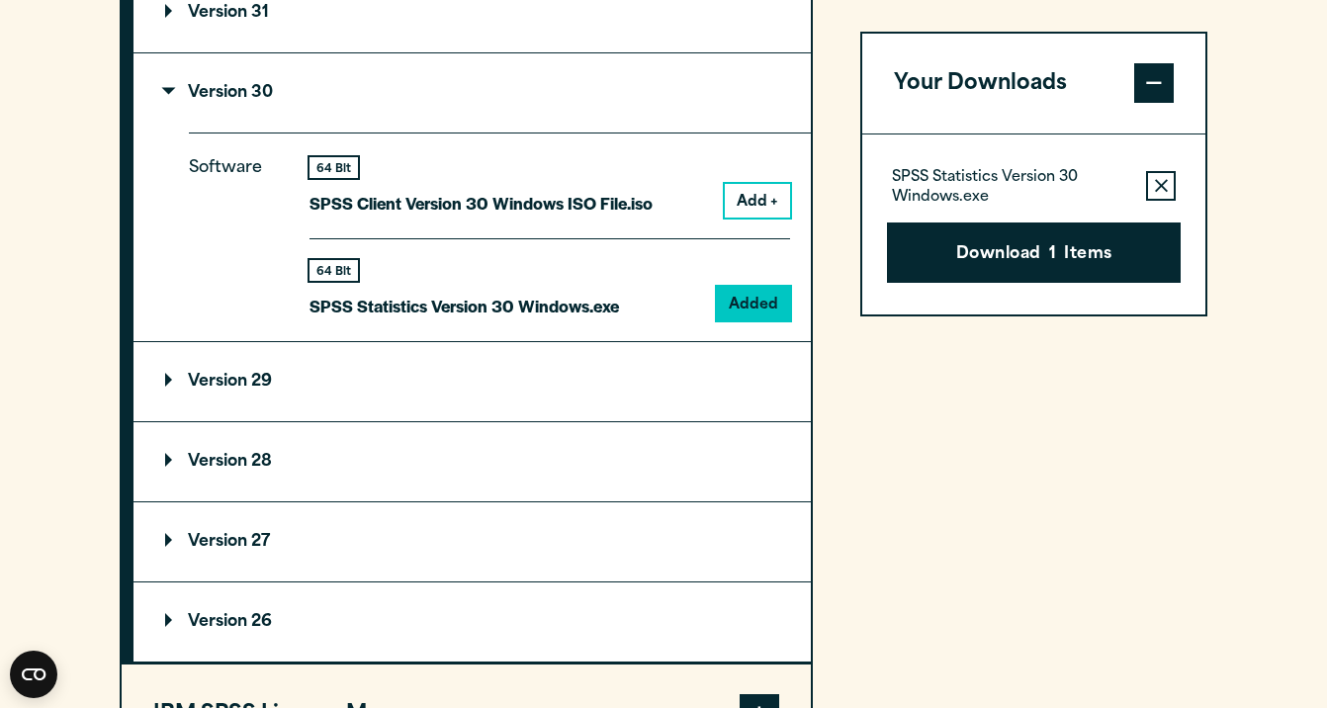
click at [768, 217] on button "Add +" at bounding box center [757, 201] width 65 height 34
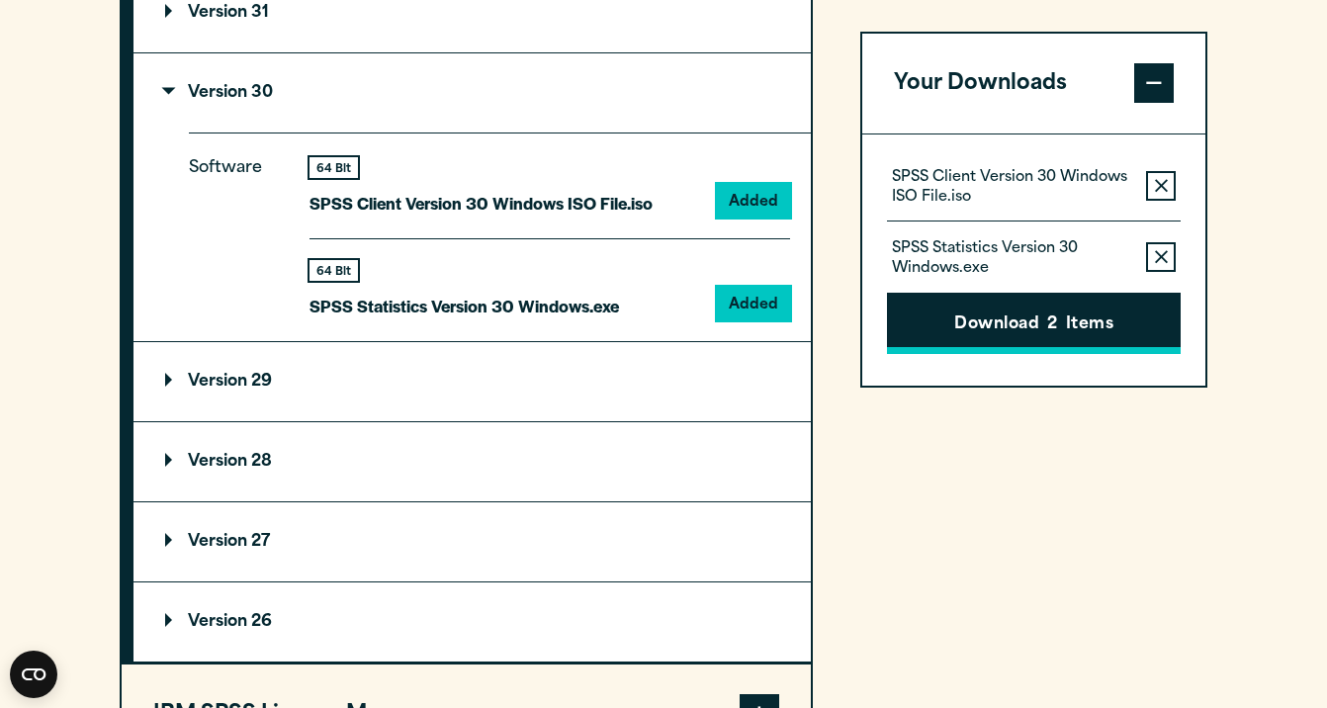
click at [1036, 326] on button "Download 2 Items" at bounding box center [1034, 324] width 294 height 61
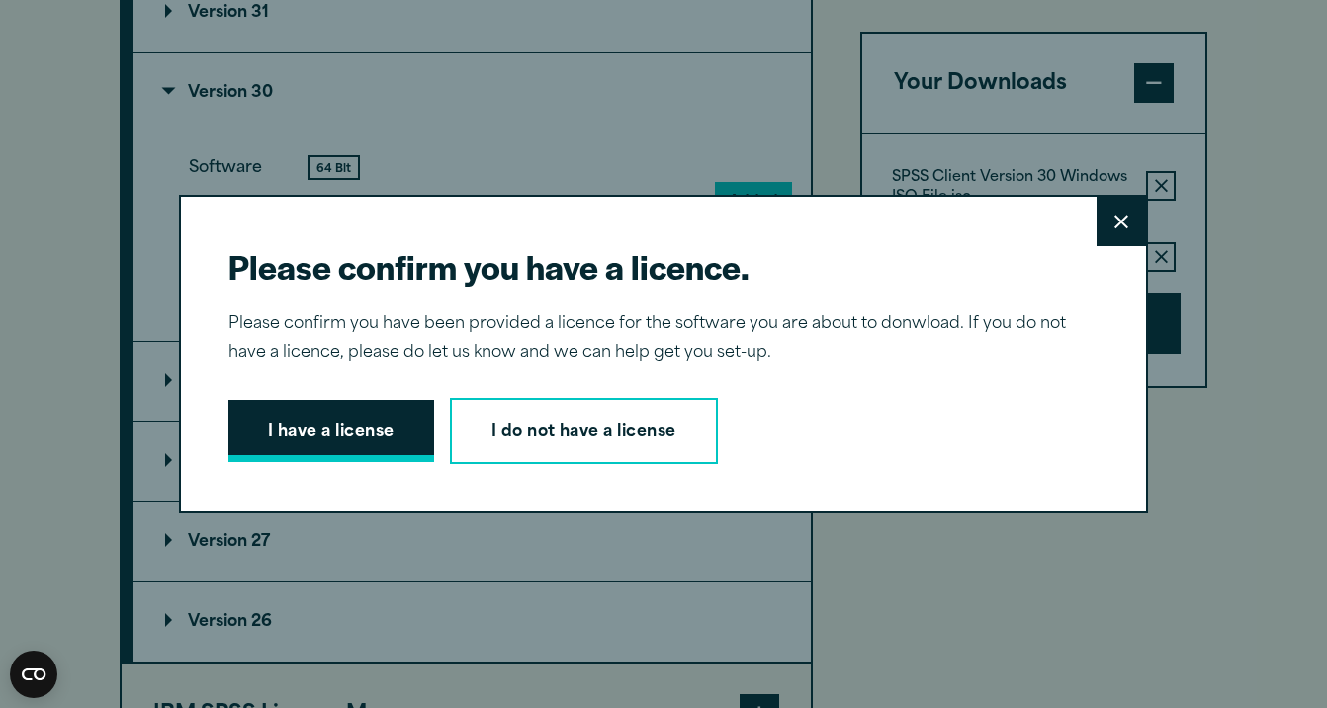
click at [265, 452] on button "I have a license" at bounding box center [331, 430] width 206 height 61
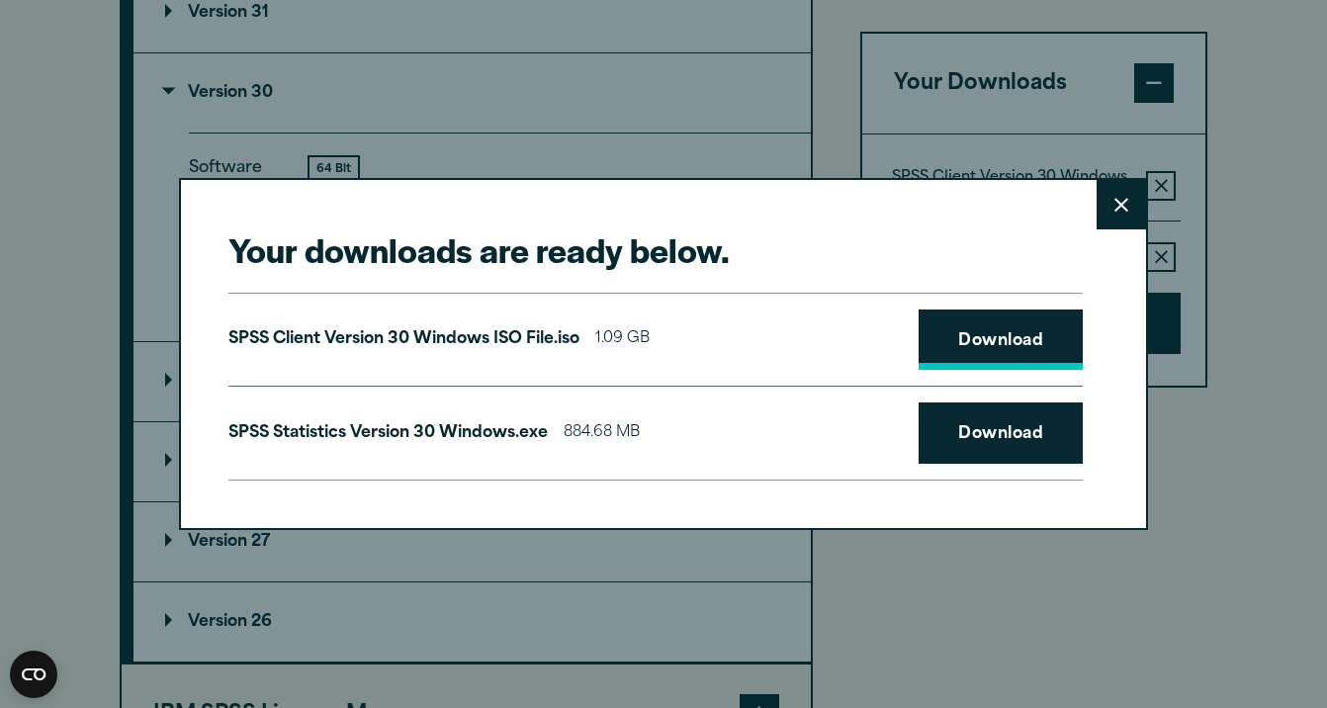
click at [975, 337] on link "Download" at bounding box center [1000, 339] width 164 height 61
click at [1133, 208] on button "Close" at bounding box center [1120, 204] width 49 height 49
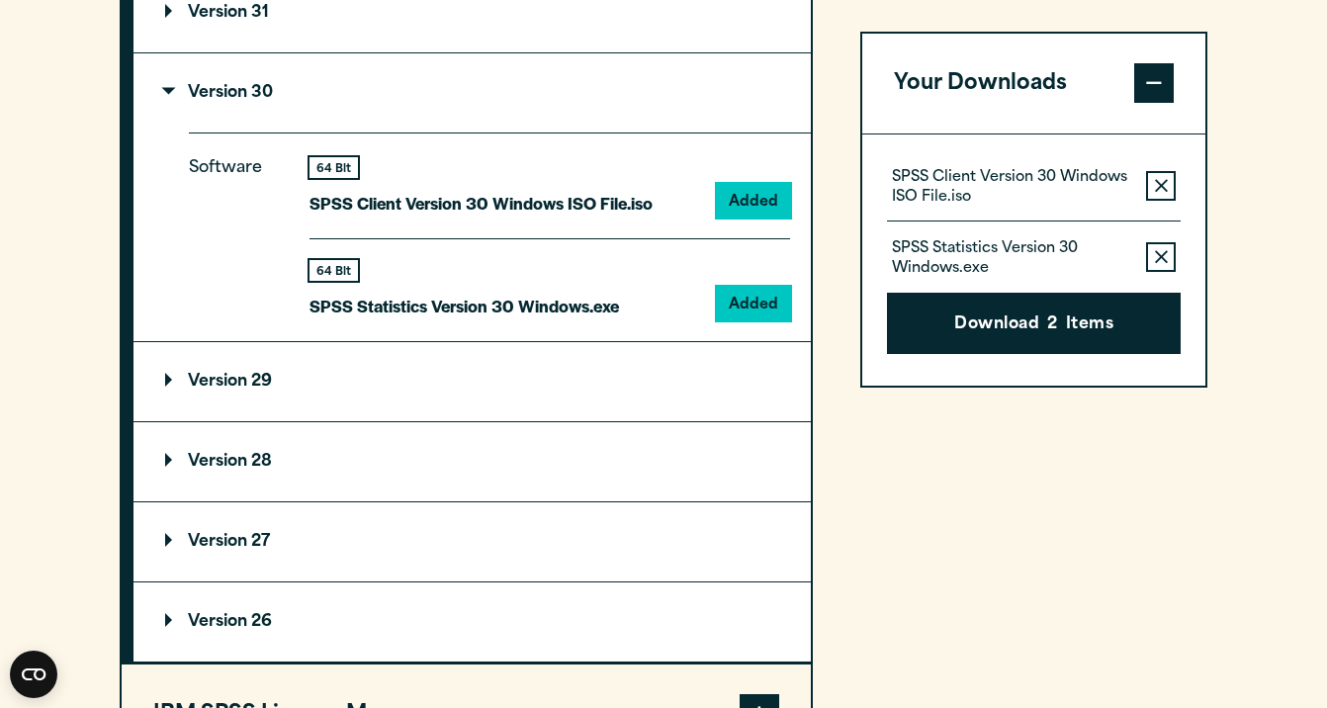
click at [1171, 252] on button "Remove this item from your software download list" at bounding box center [1161, 258] width 30 height 30
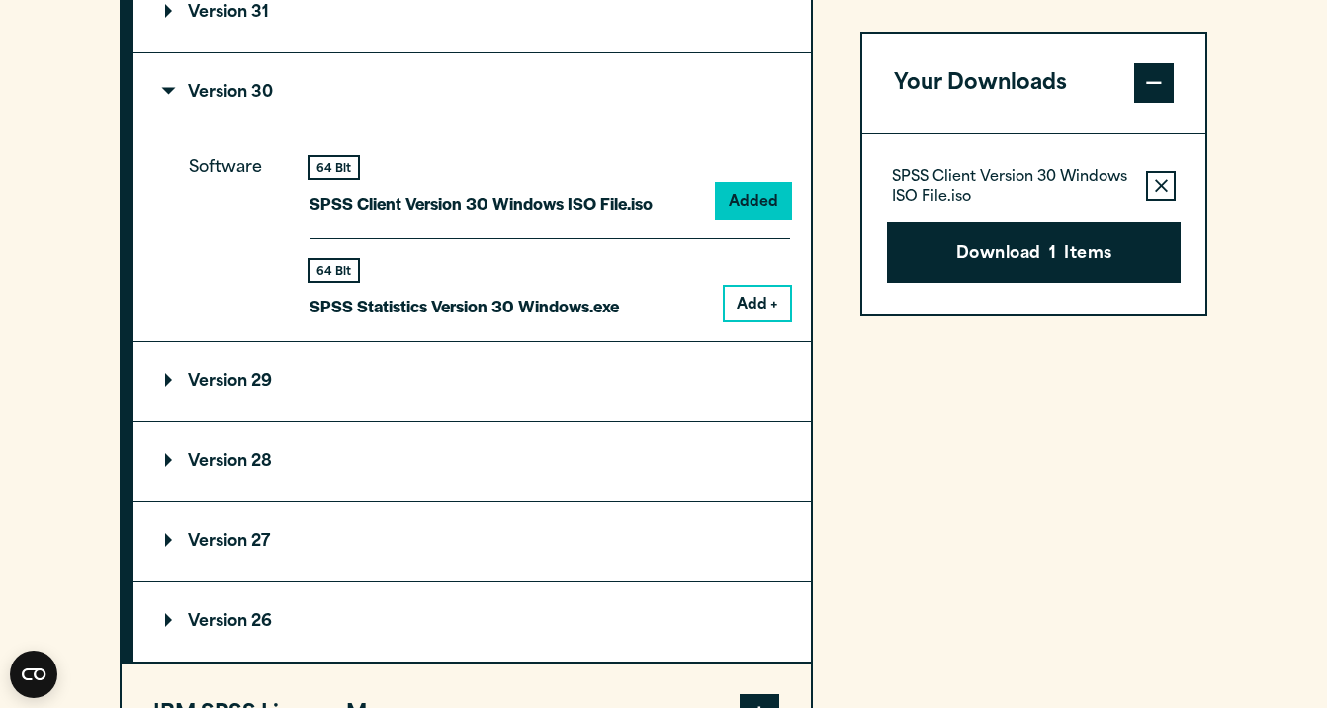
click at [767, 320] on button "Add +" at bounding box center [757, 304] width 65 height 34
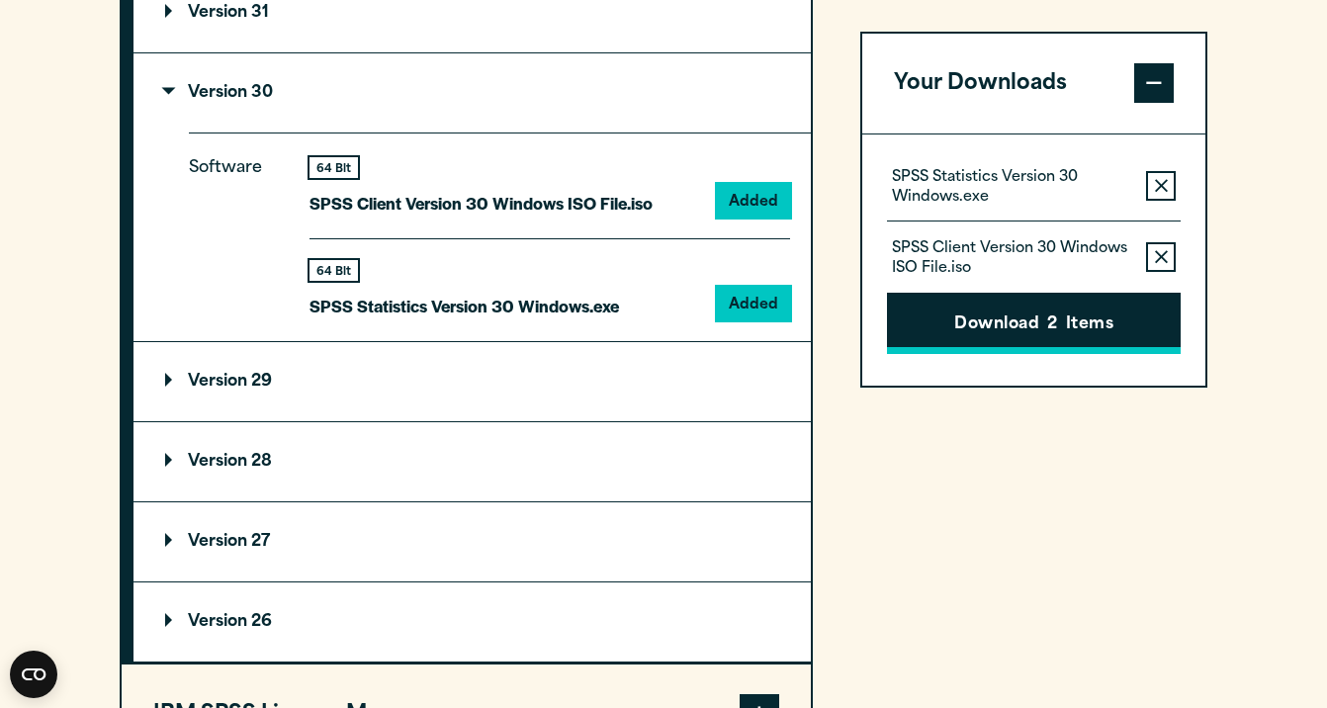
click at [972, 317] on button "Download 2 Items" at bounding box center [1034, 324] width 294 height 61
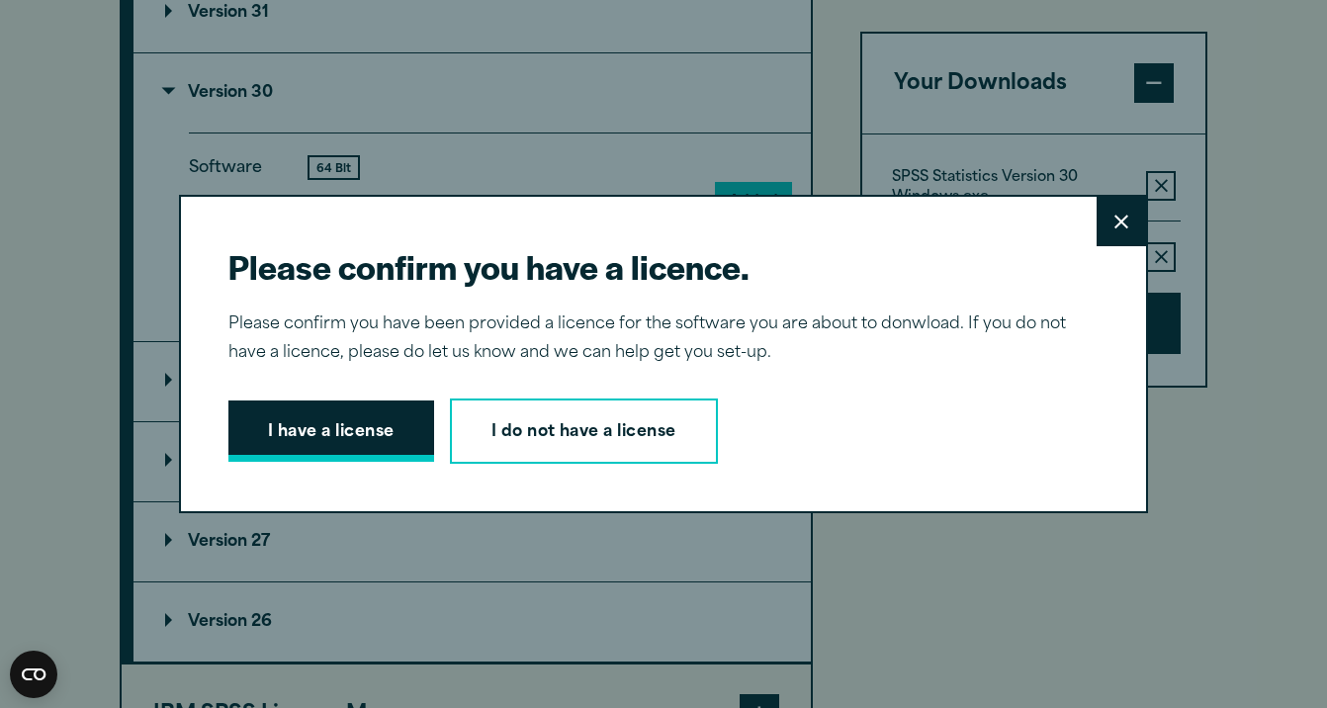
click at [379, 437] on button "I have a license" at bounding box center [331, 430] width 206 height 61
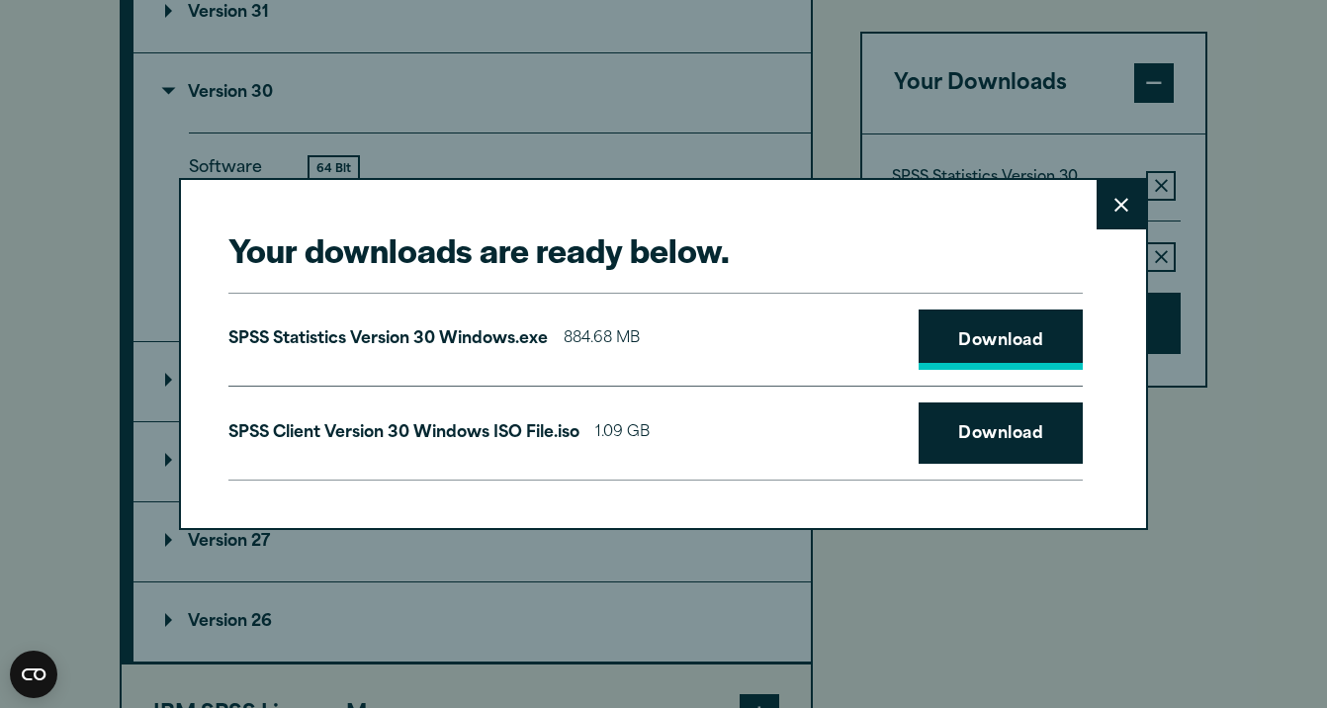
click at [983, 337] on link "Download" at bounding box center [1000, 339] width 164 height 61
click at [973, 452] on link "Download" at bounding box center [1000, 432] width 164 height 61
click at [1114, 192] on button "Close" at bounding box center [1120, 204] width 49 height 49
